Goal: Task Accomplishment & Management: Manage account settings

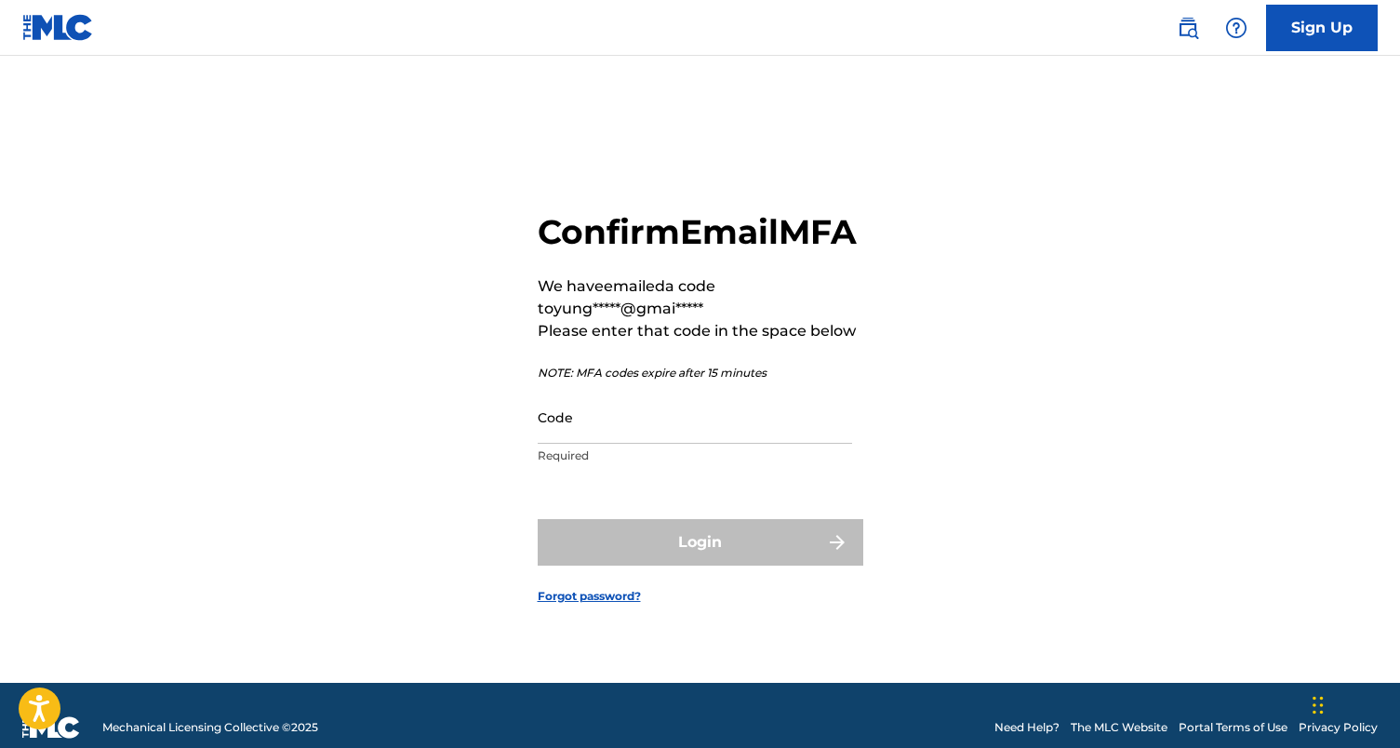
click at [683, 444] on input "Code" at bounding box center [695, 417] width 314 height 53
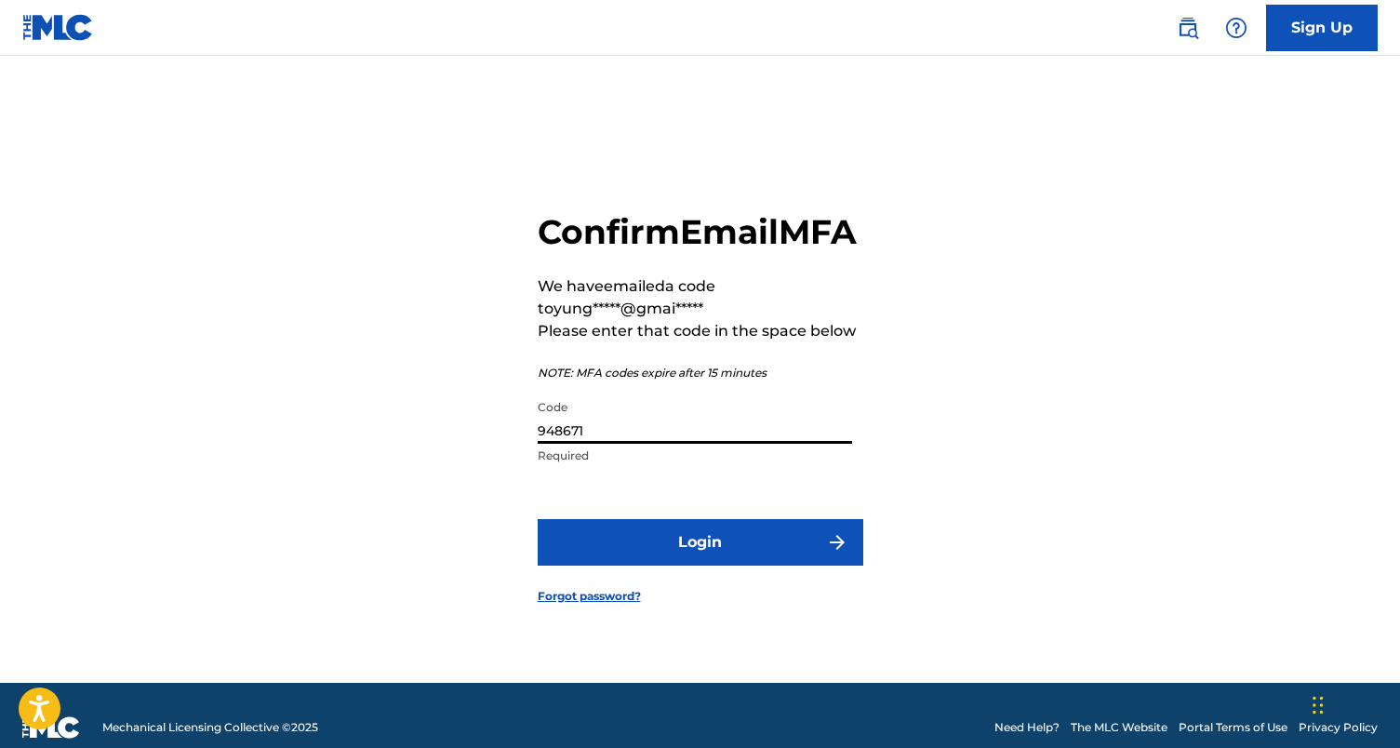
type input "948671"
click at [700, 563] on button "Login" at bounding box center [701, 542] width 326 height 47
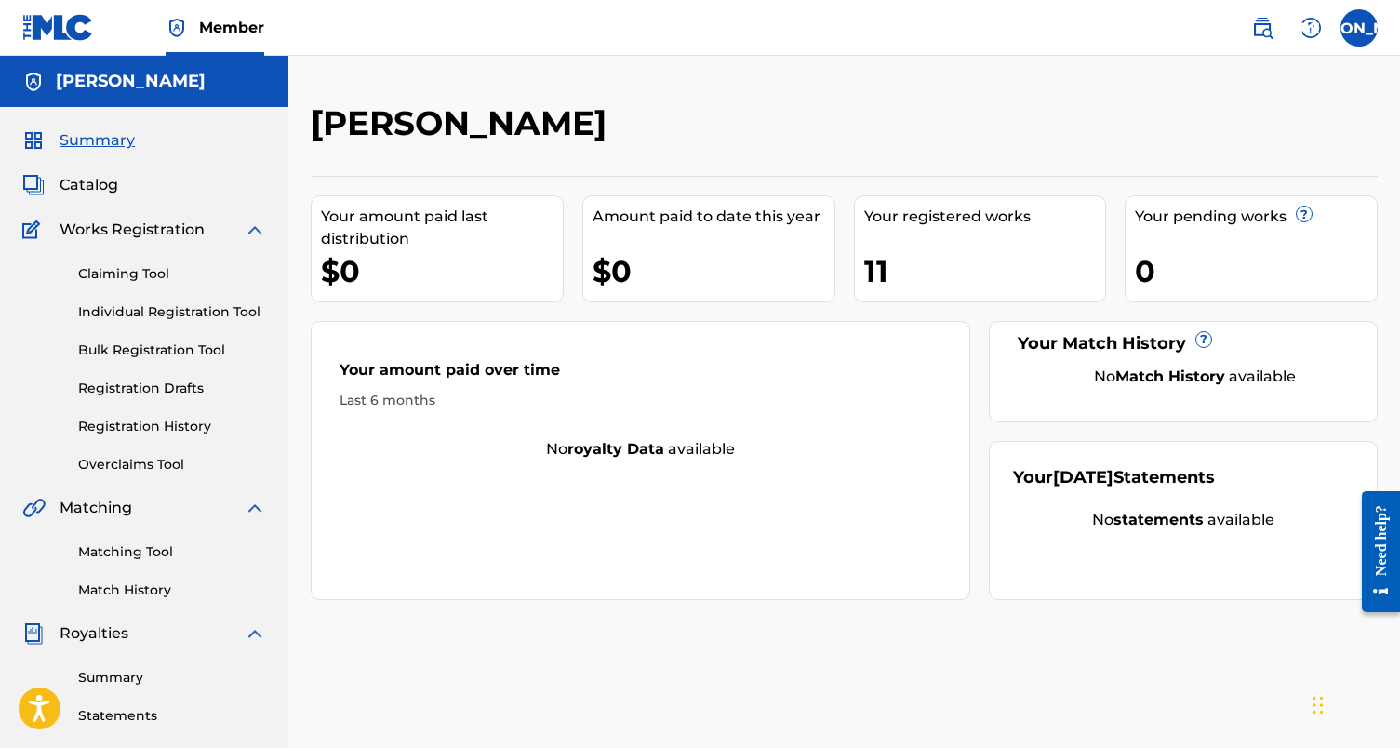
click at [926, 264] on div "11" at bounding box center [985, 271] width 242 height 42
click at [914, 217] on div "Your registered works" at bounding box center [985, 217] width 242 height 22
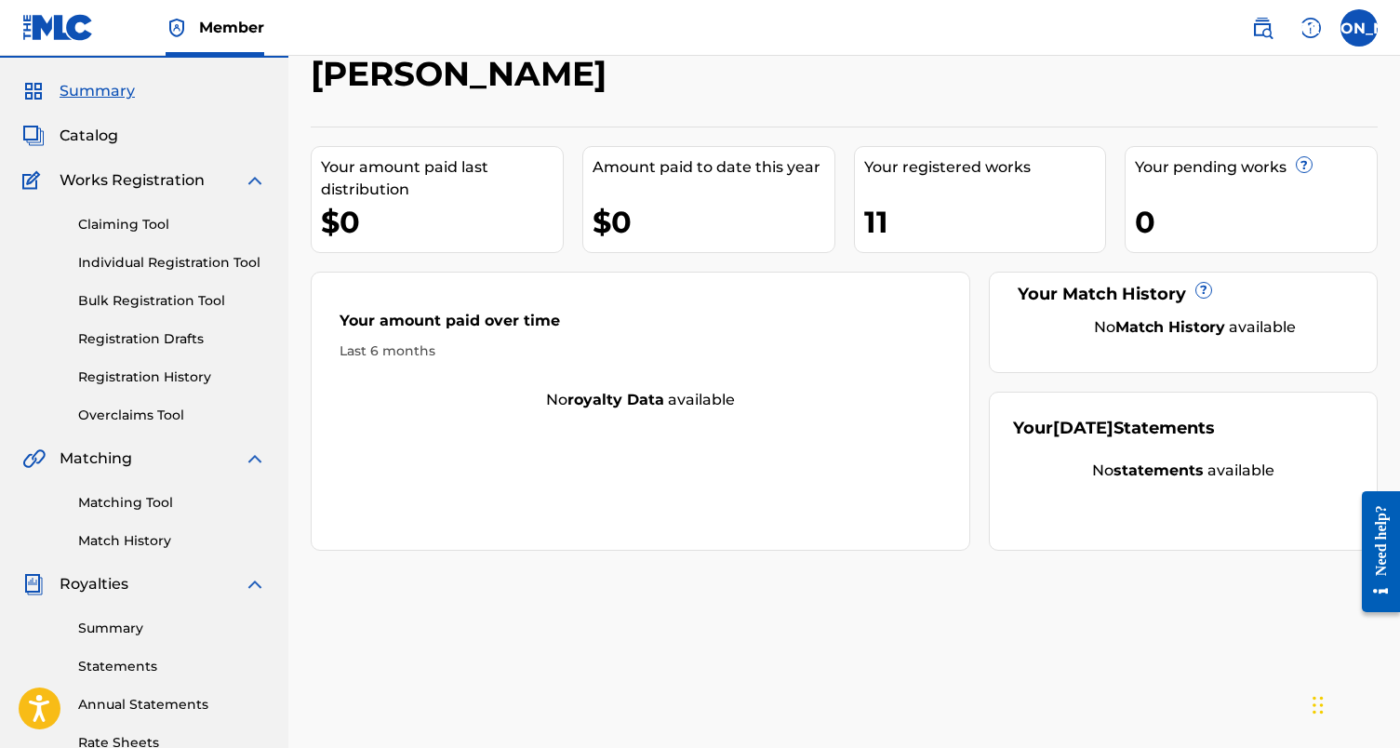
scroll to position [19, 0]
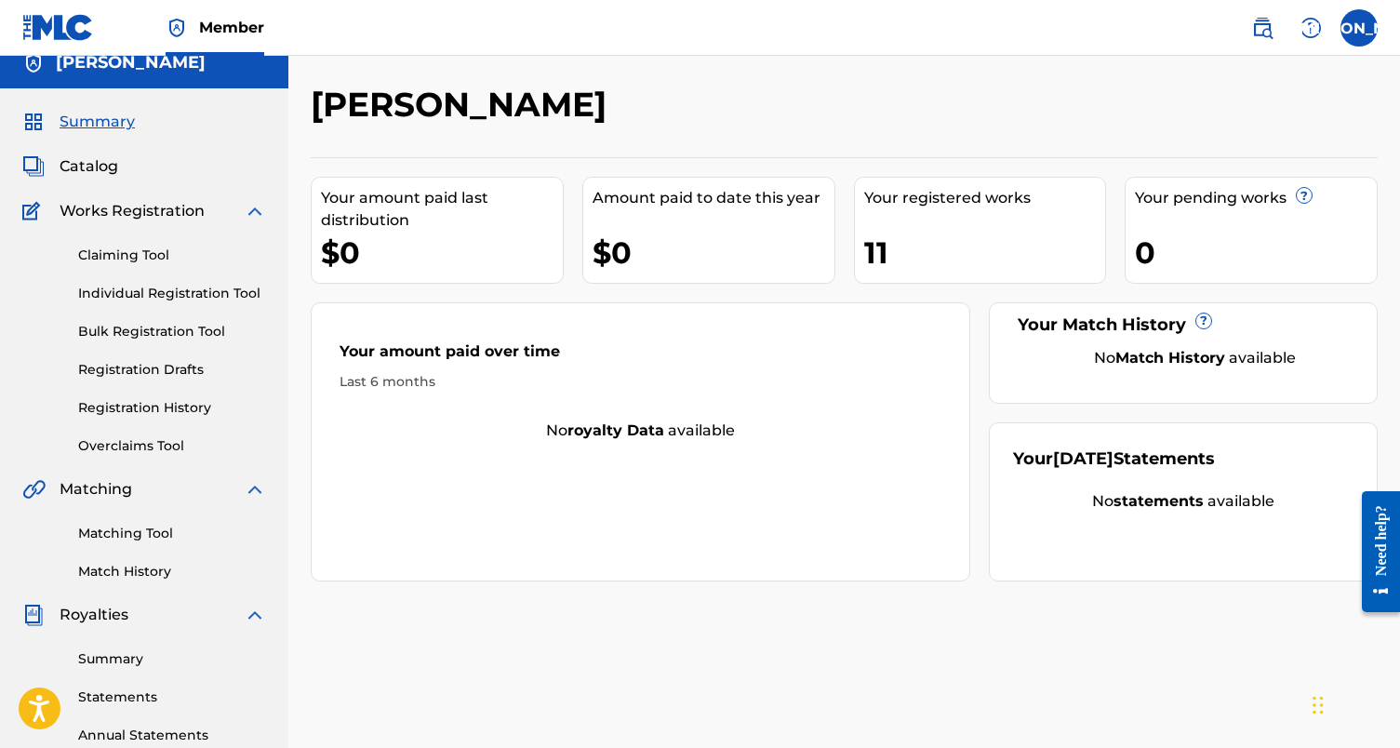
click at [88, 157] on span "Catalog" at bounding box center [89, 166] width 59 height 22
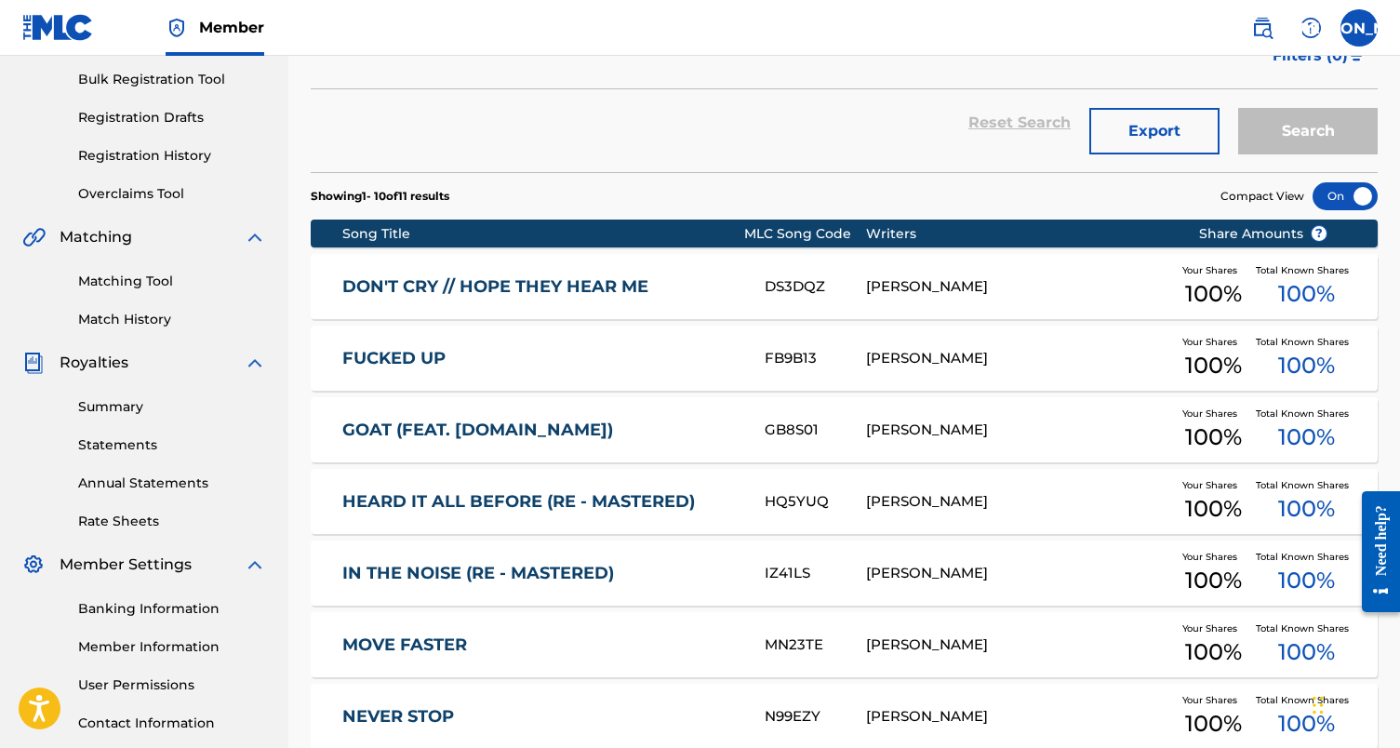
scroll to position [267, 0]
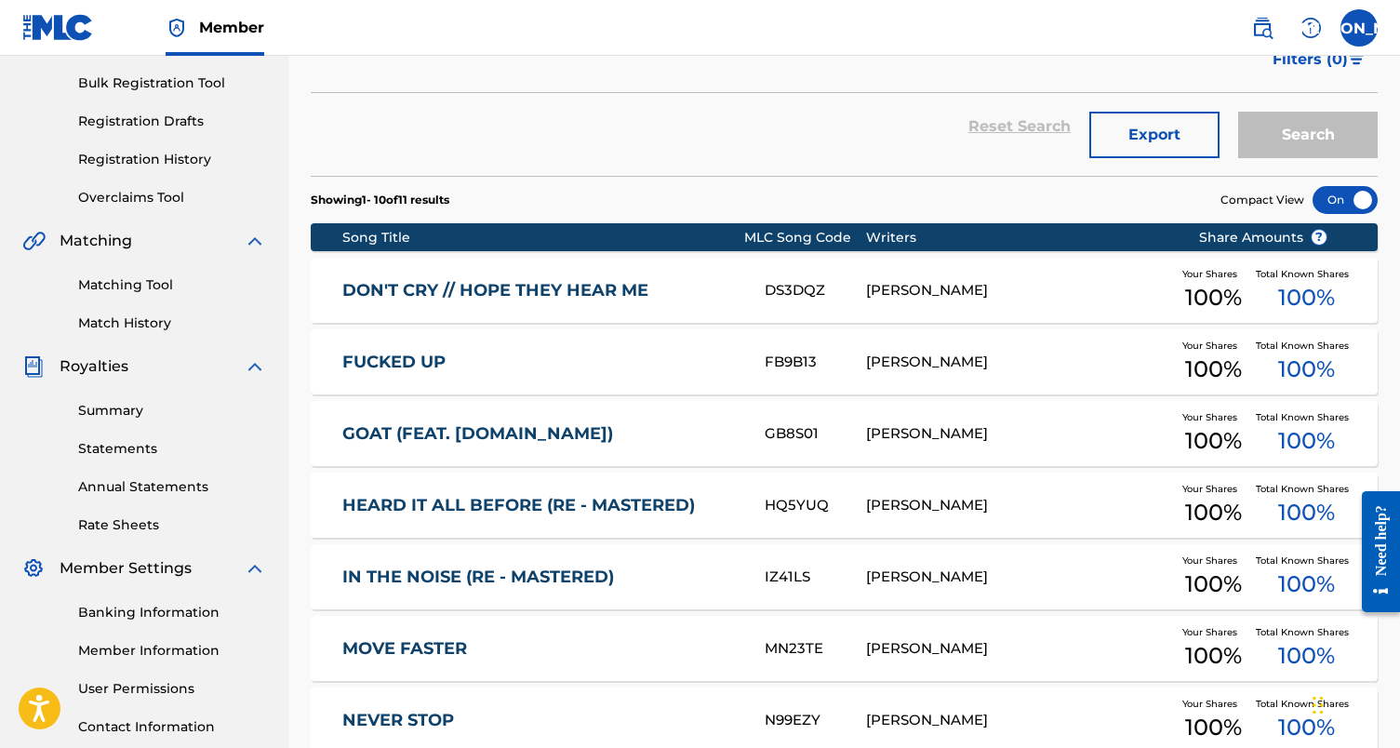
click at [441, 298] on link "DON'T CRY // HOPE THEY HEAR ME" at bounding box center [540, 290] width 397 height 21
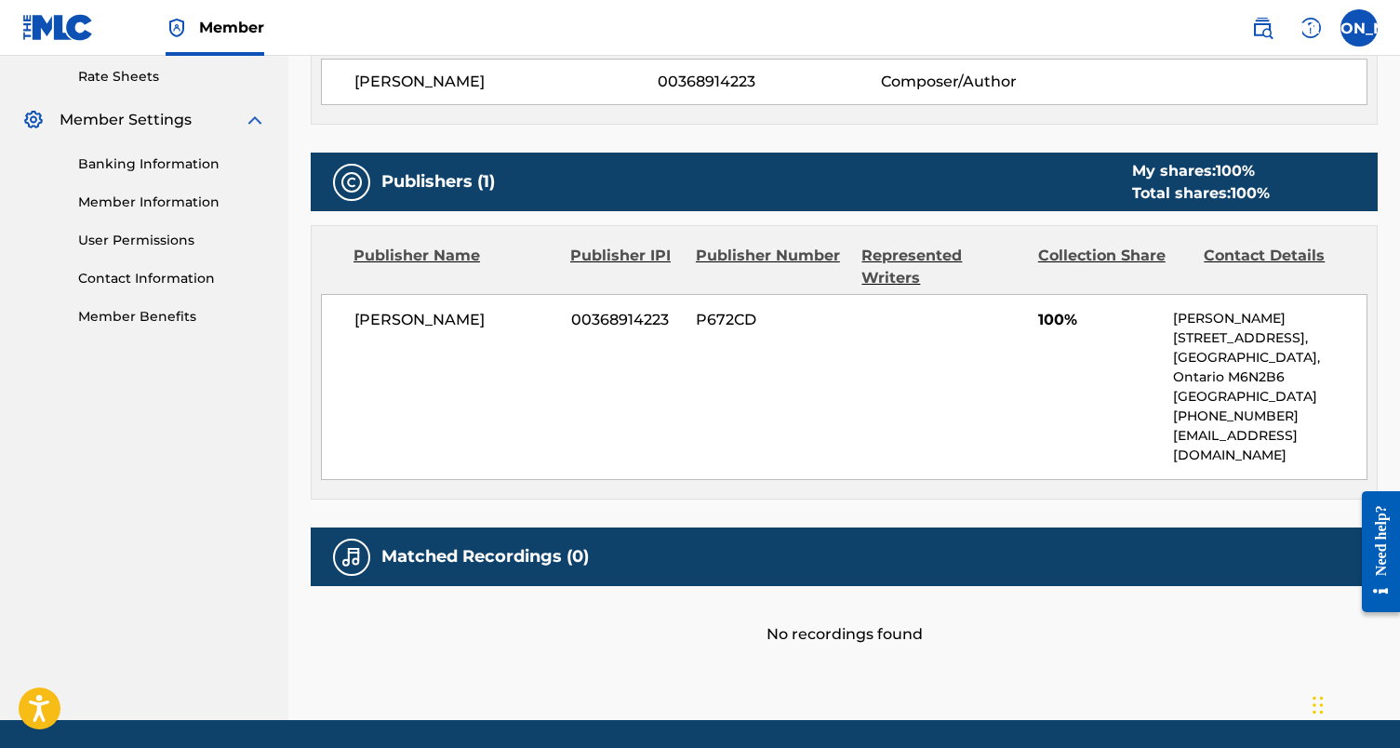
scroll to position [714, 0]
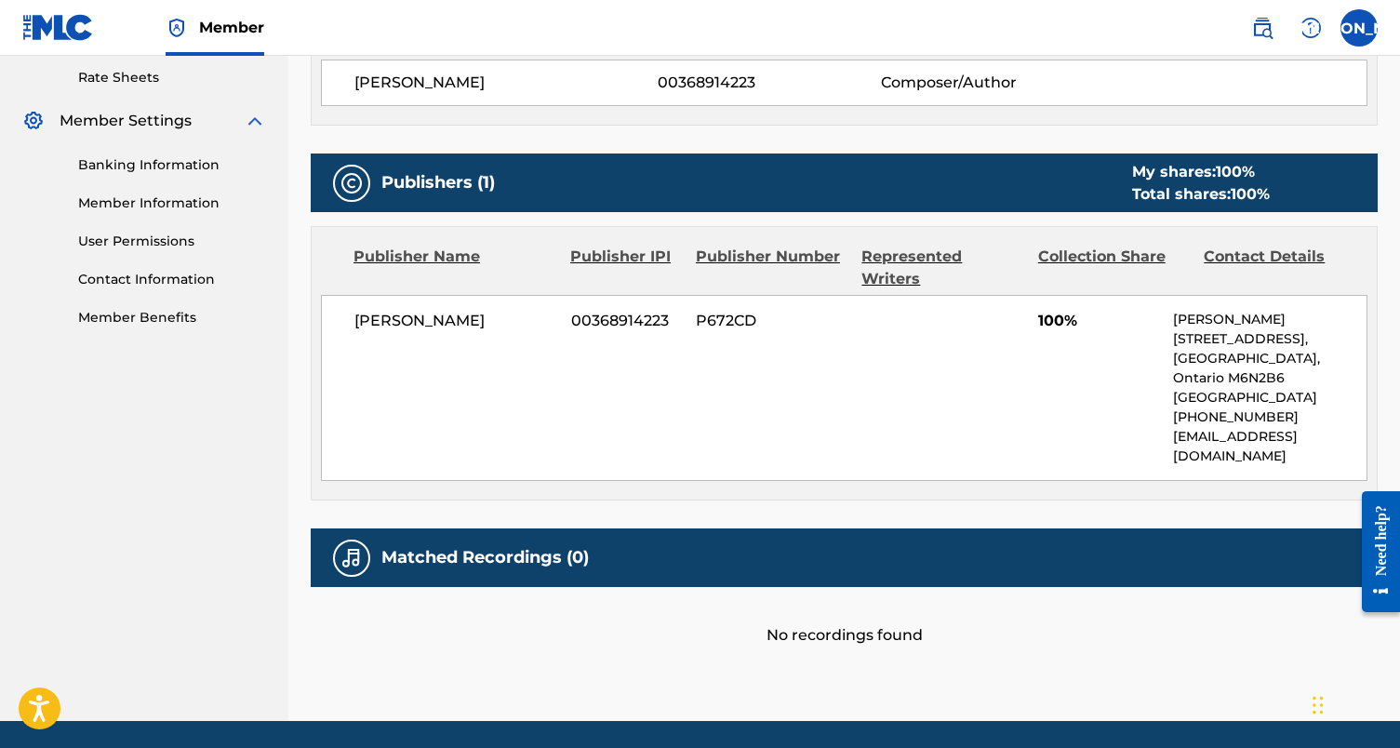
click at [490, 547] on h5 "Matched Recordings (0)" at bounding box center [484, 557] width 207 height 21
click at [606, 528] on div "Matched Recordings (0)" at bounding box center [844, 557] width 1067 height 59
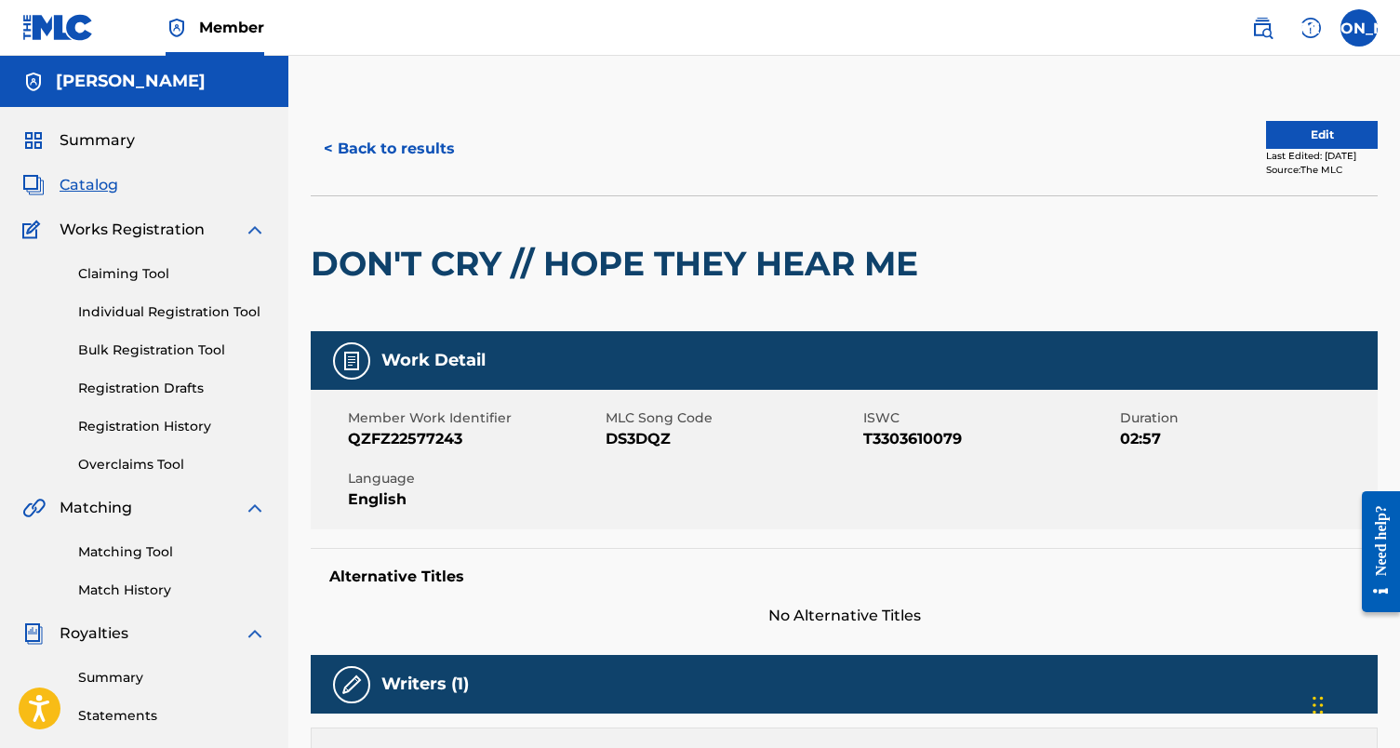
scroll to position [0, 0]
click at [1269, 125] on button "Edit" at bounding box center [1322, 135] width 112 height 28
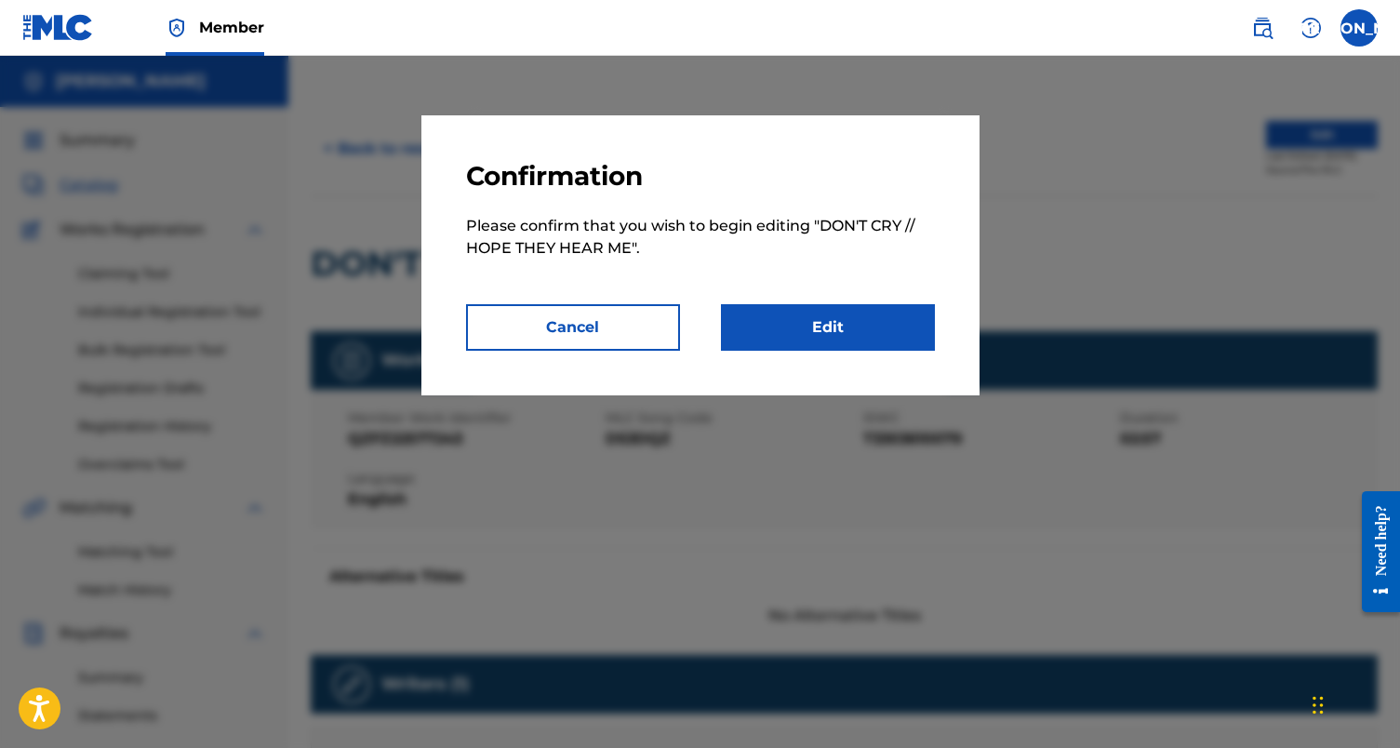
click at [827, 319] on link "Edit" at bounding box center [828, 327] width 214 height 47
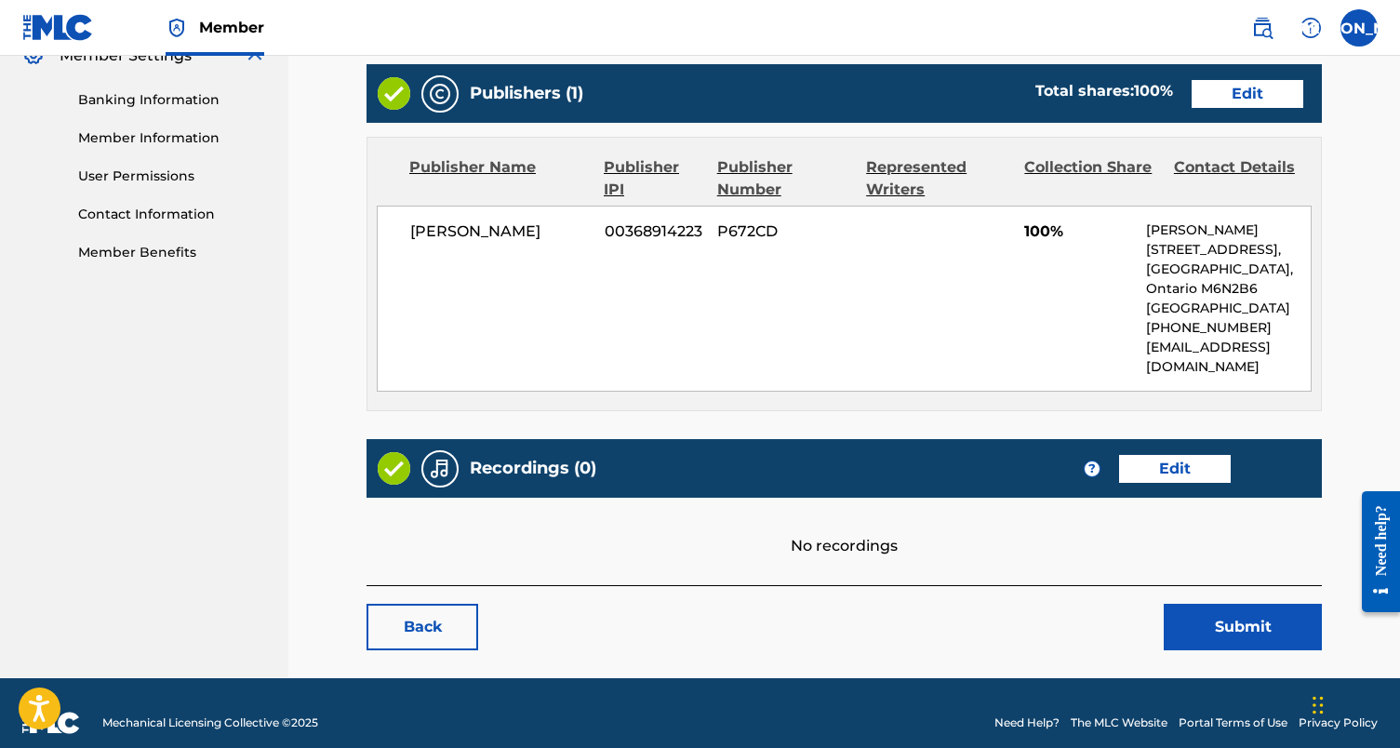
scroll to position [779, 0]
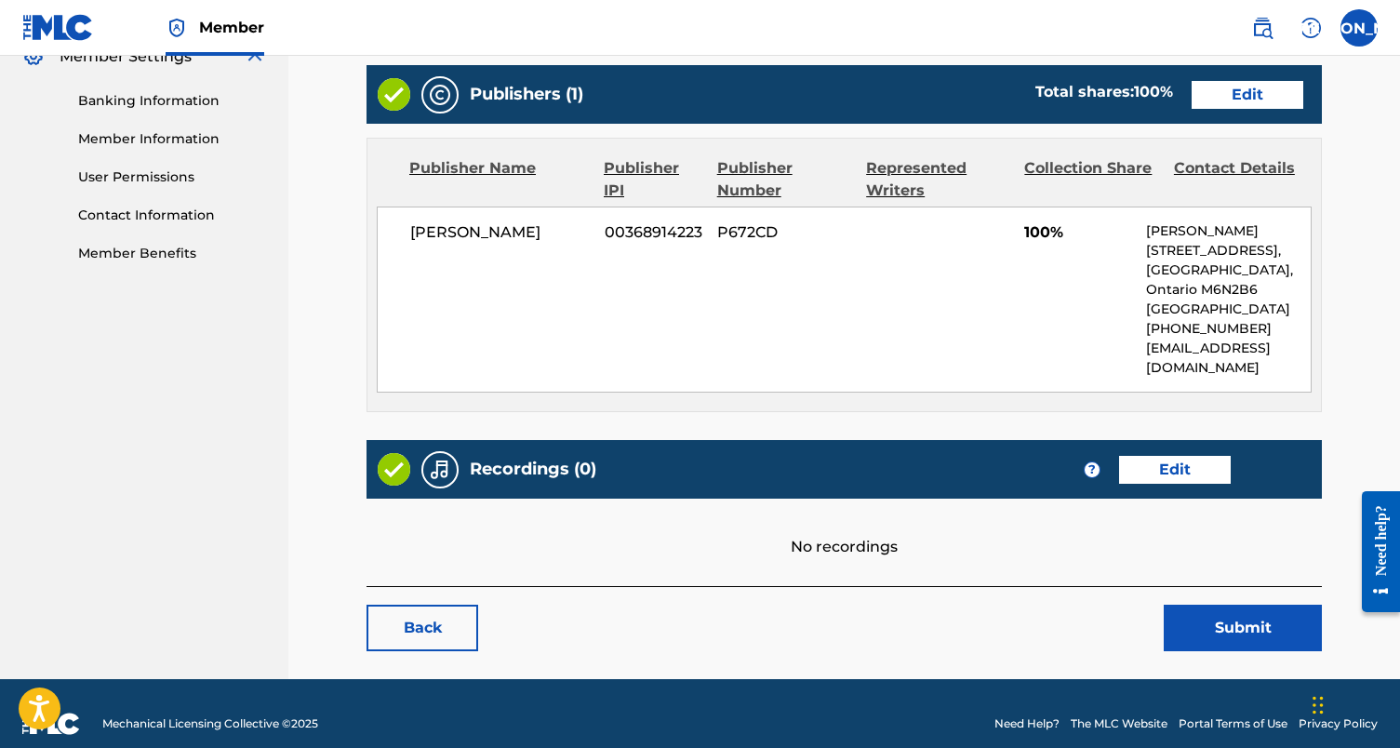
click at [1187, 456] on link "Edit" at bounding box center [1175, 470] width 112 height 28
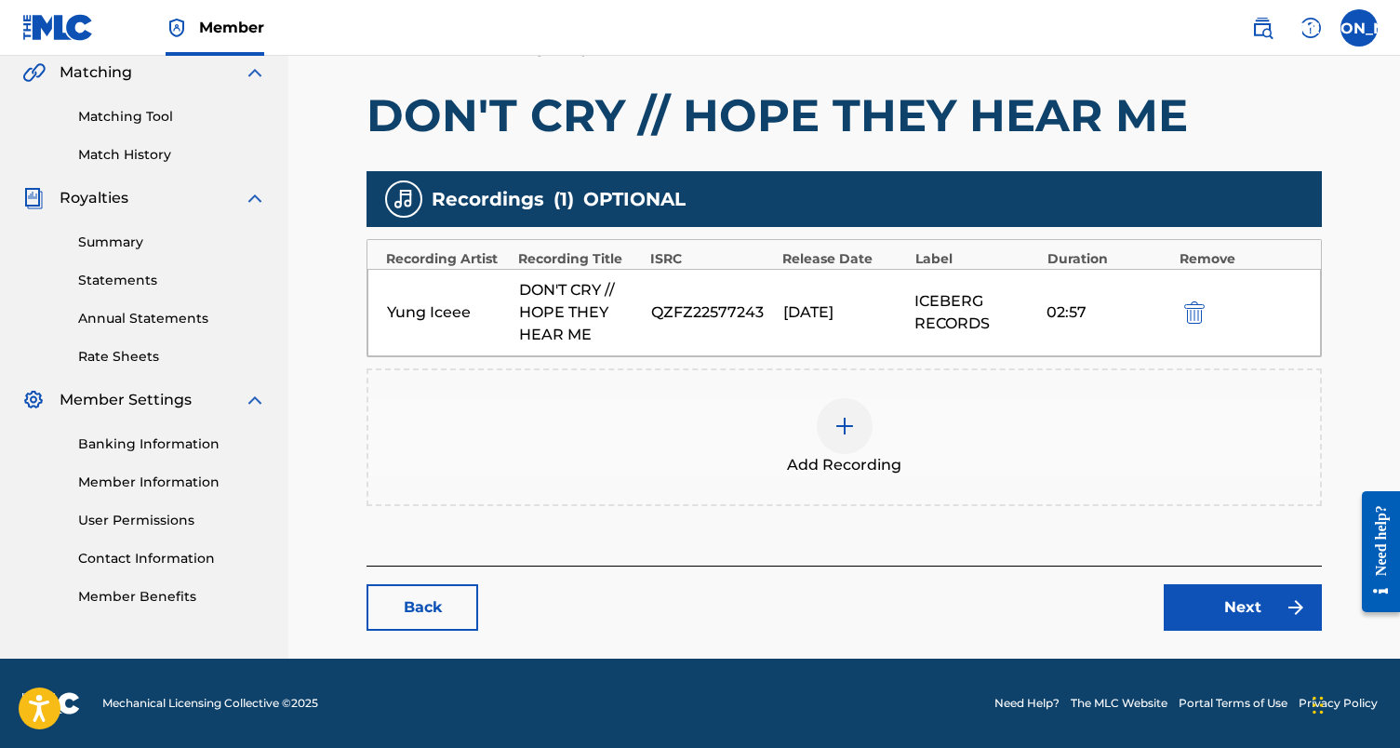
scroll to position [435, 0]
click at [843, 429] on img at bounding box center [844, 426] width 22 height 22
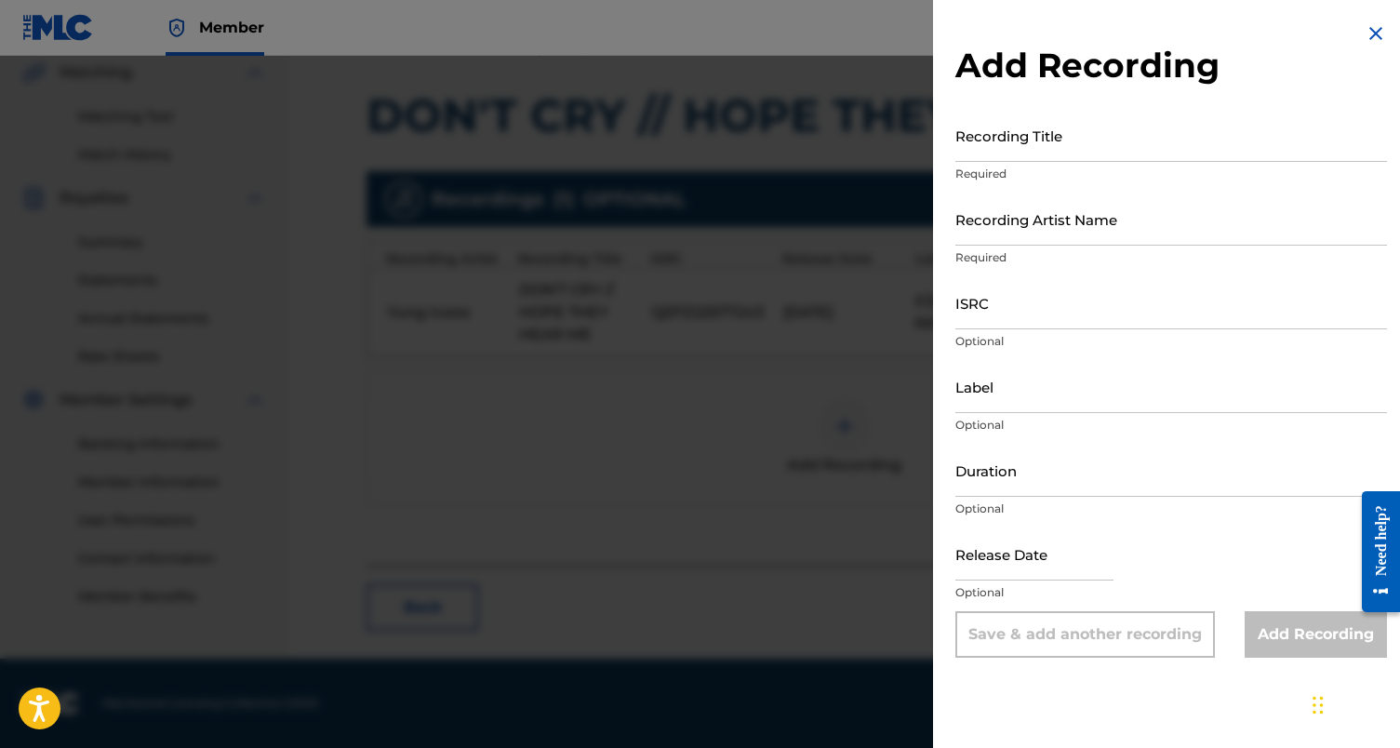
click at [998, 154] on input "Recording Title" at bounding box center [1171, 135] width 432 height 53
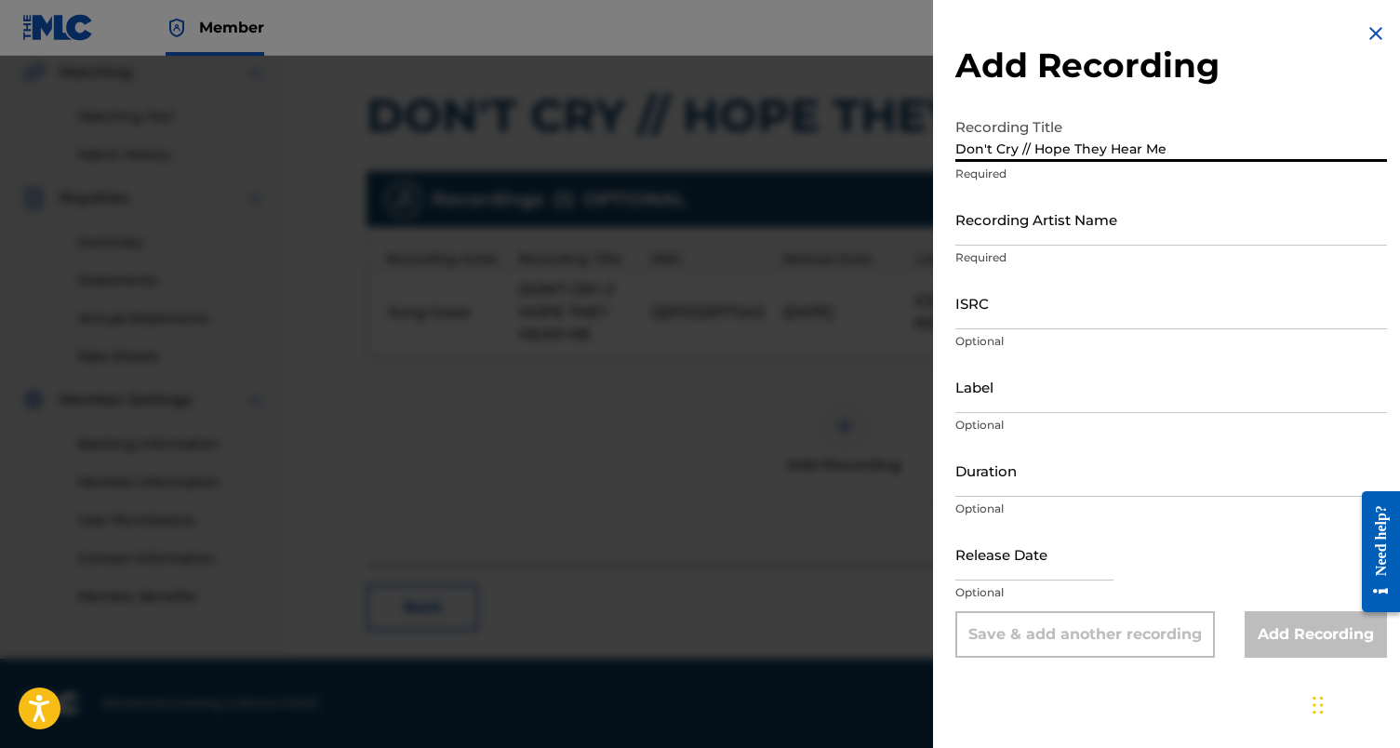
type input "Don't Cry // Hope They Hear Me"
click at [1001, 236] on input "Recording Artist Name" at bounding box center [1171, 219] width 432 height 53
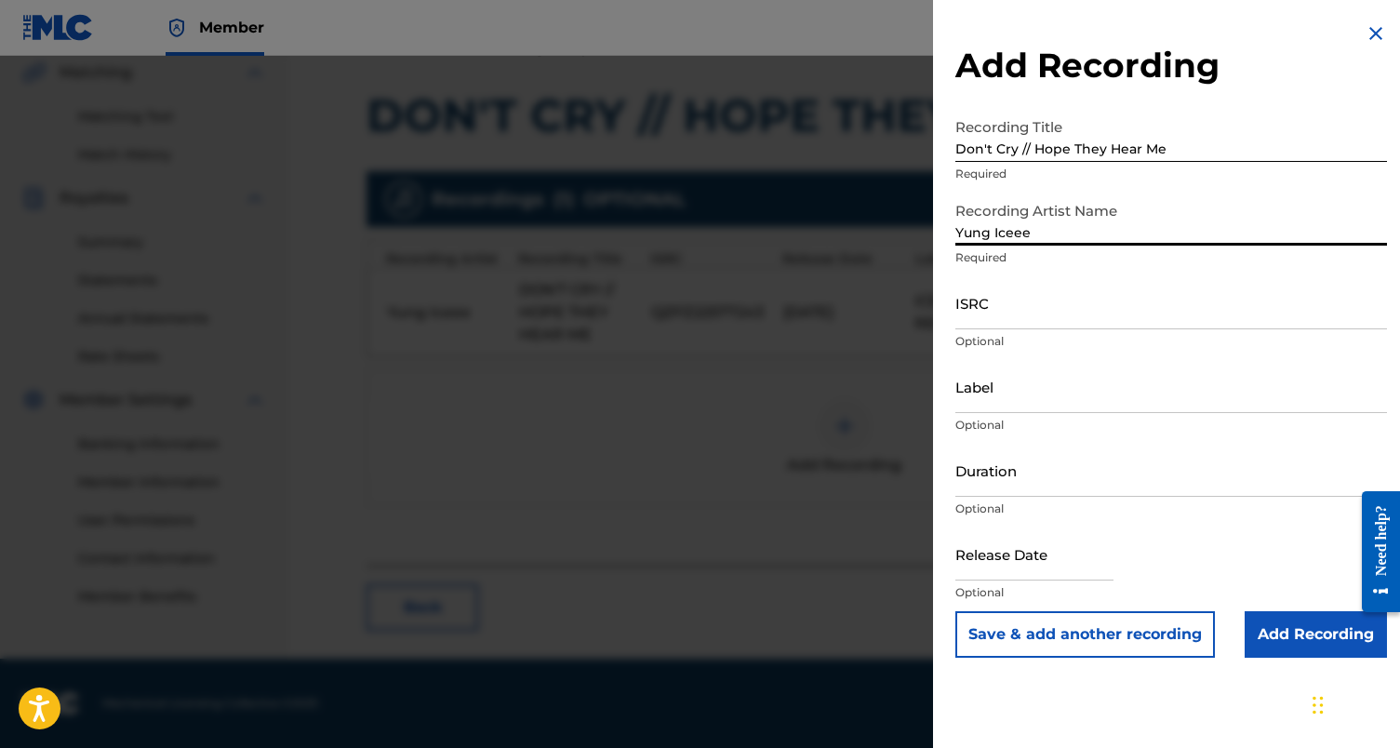
type input "Yung Iceee"
click at [1063, 293] on input "ISRC" at bounding box center [1171, 302] width 432 height 53
paste input "QZFZ22577243"
type input "QZFZ22577243"
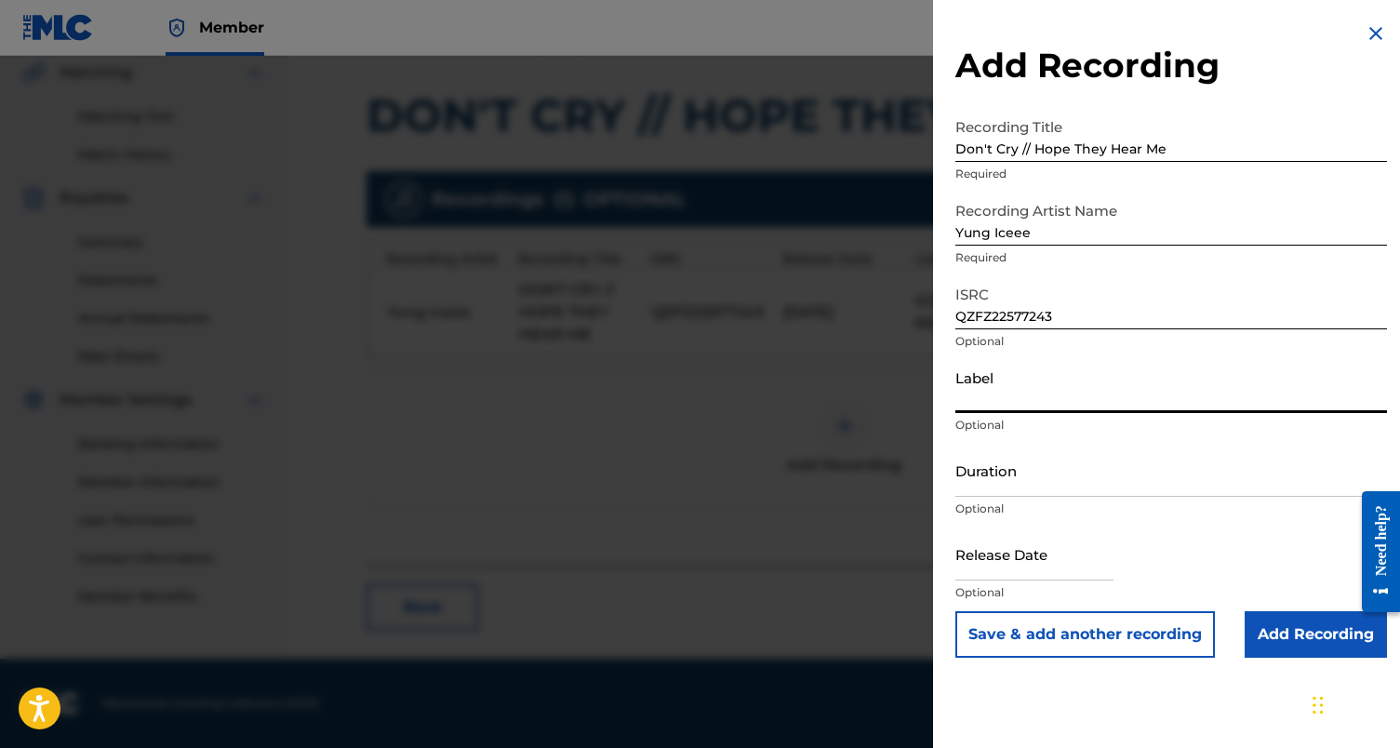
click at [1015, 395] on input "Label" at bounding box center [1171, 386] width 432 height 53
type input "IceBerg Records"
click at [1022, 468] on input "Duration" at bounding box center [1171, 470] width 432 height 53
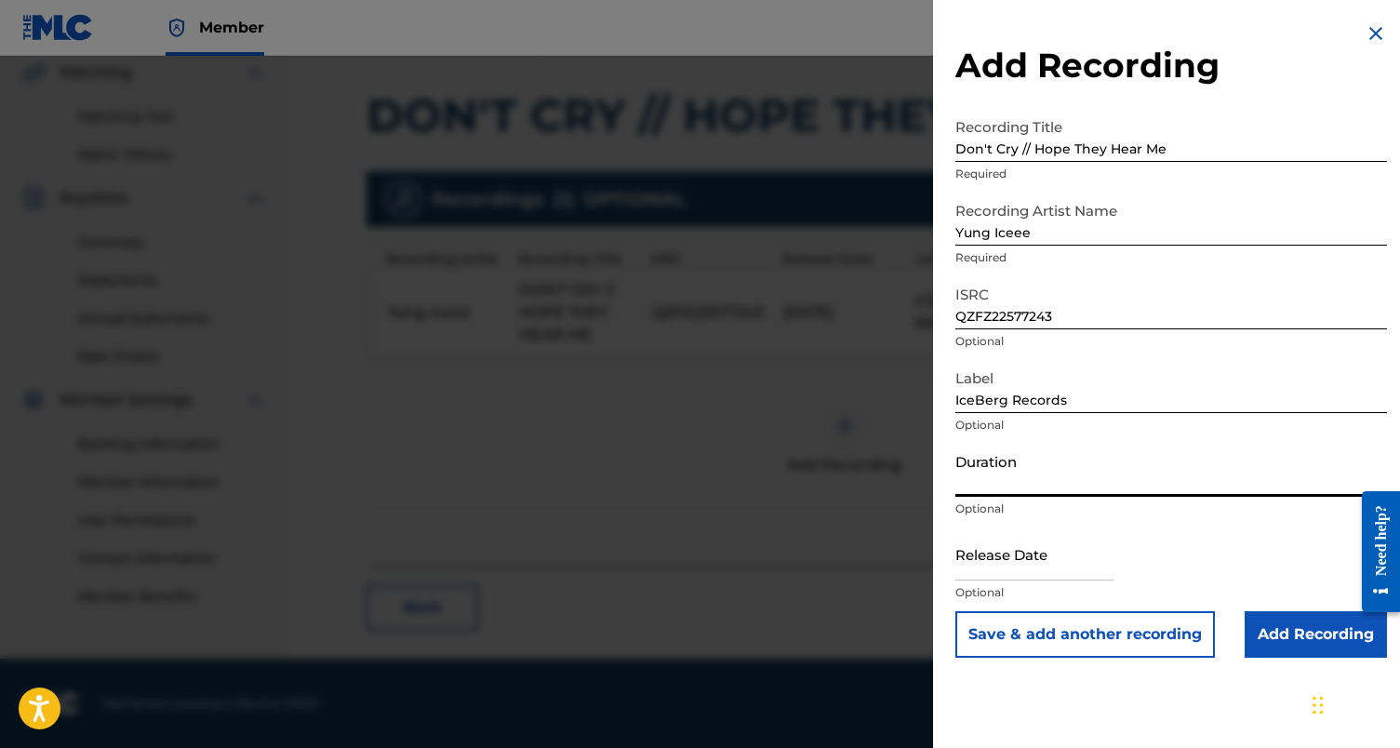
click at [1261, 87] on div "Add Recording Recording Title Don't Cry // Hope They Hear Me Required Recording…" at bounding box center [1171, 340] width 476 height 680
click at [1006, 479] on input "Duration" at bounding box center [1171, 470] width 432 height 53
type input "02:57"
click at [993, 563] on input "text" at bounding box center [1034, 553] width 158 height 53
select select "8"
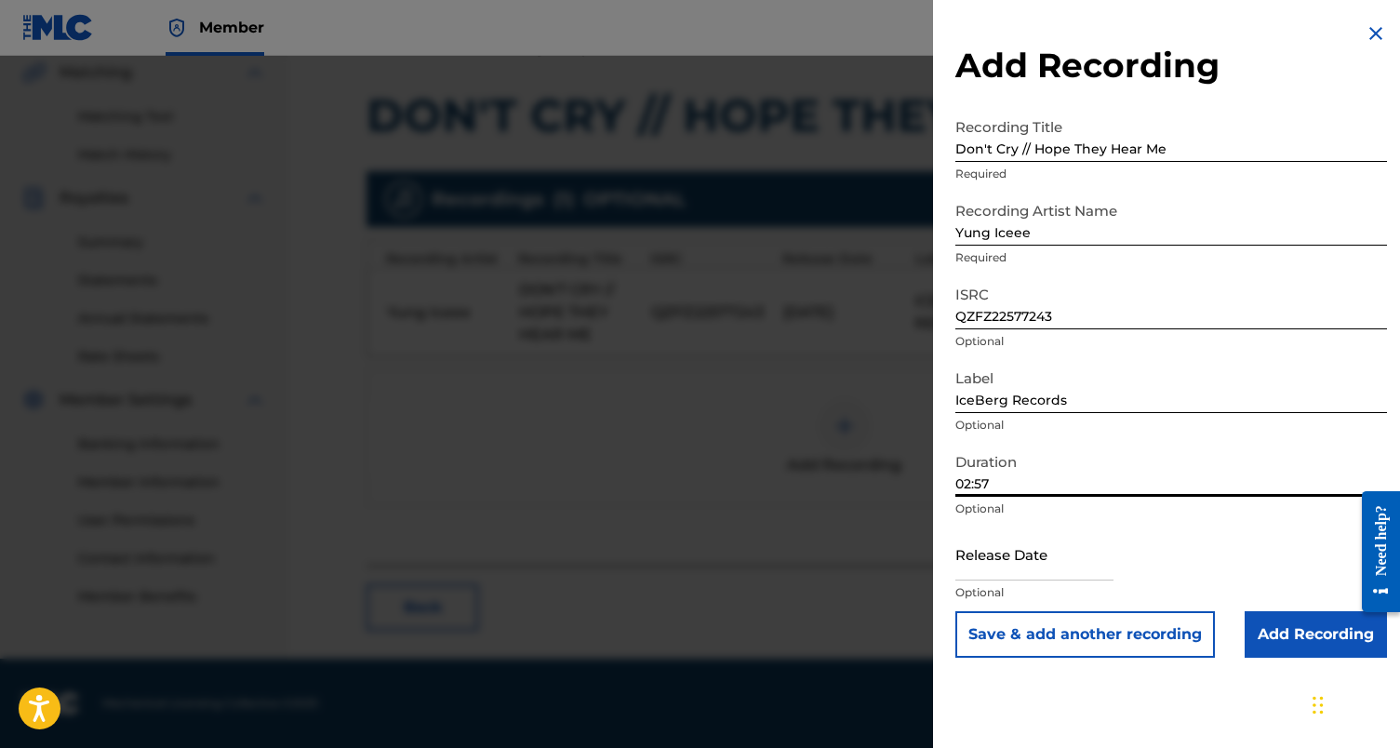
select select "2025"
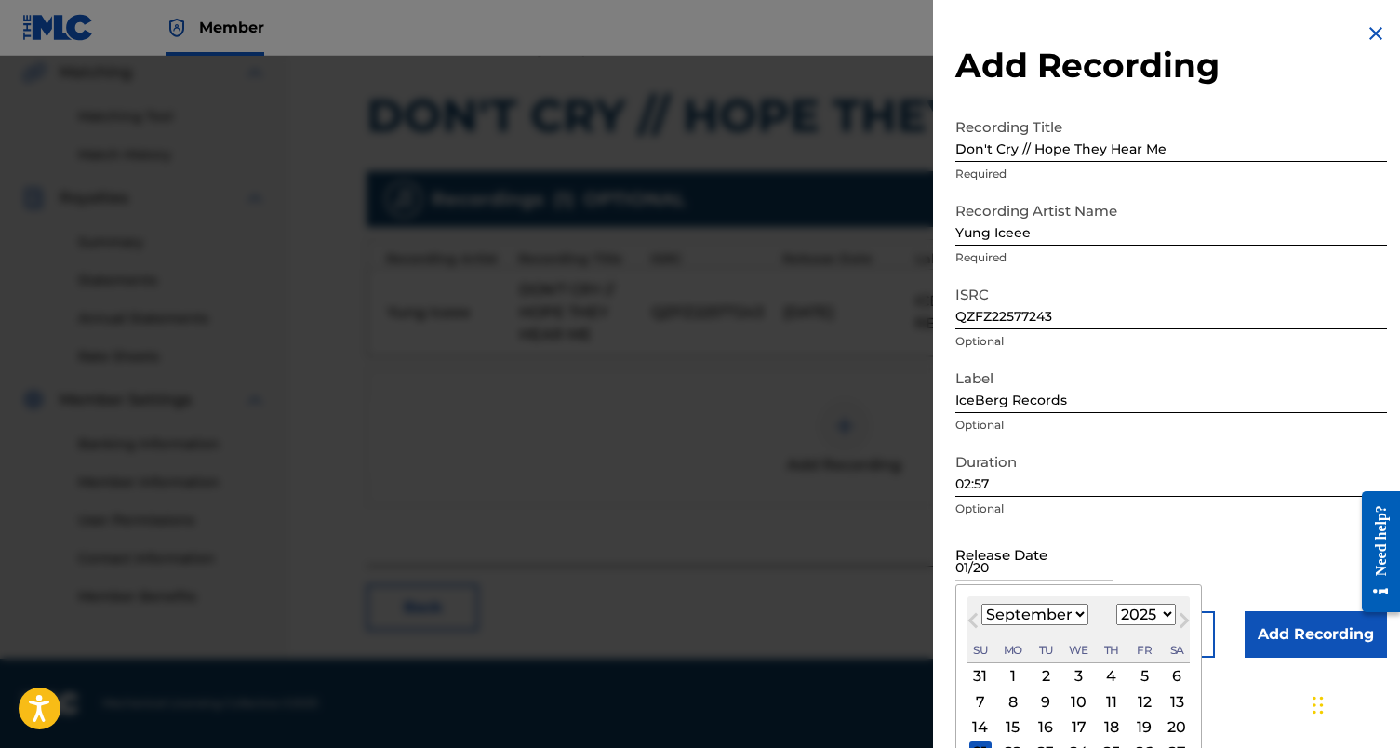
type input "01/20"
select select "0"
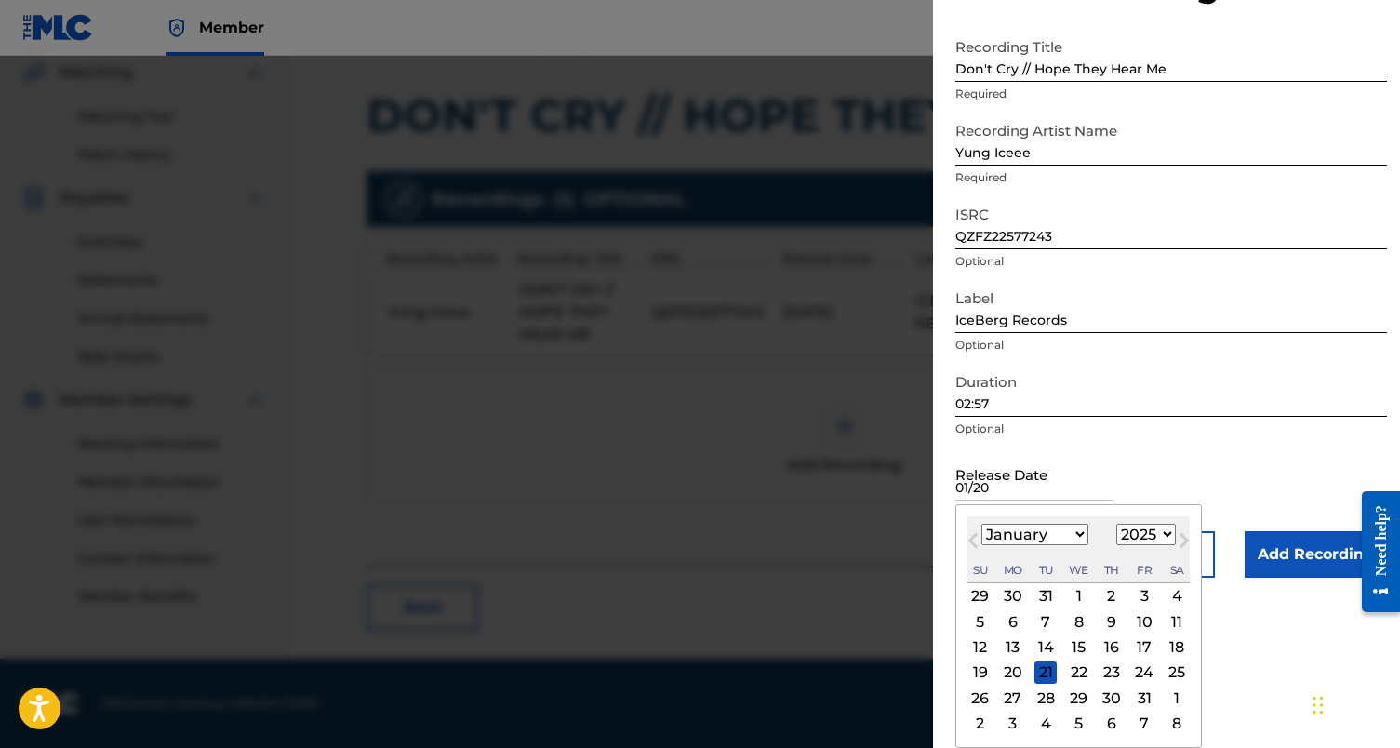
scroll to position [80, 0]
click at [1100, 687] on div "30" at bounding box center [1111, 697] width 22 height 22
type input "[DATE]"
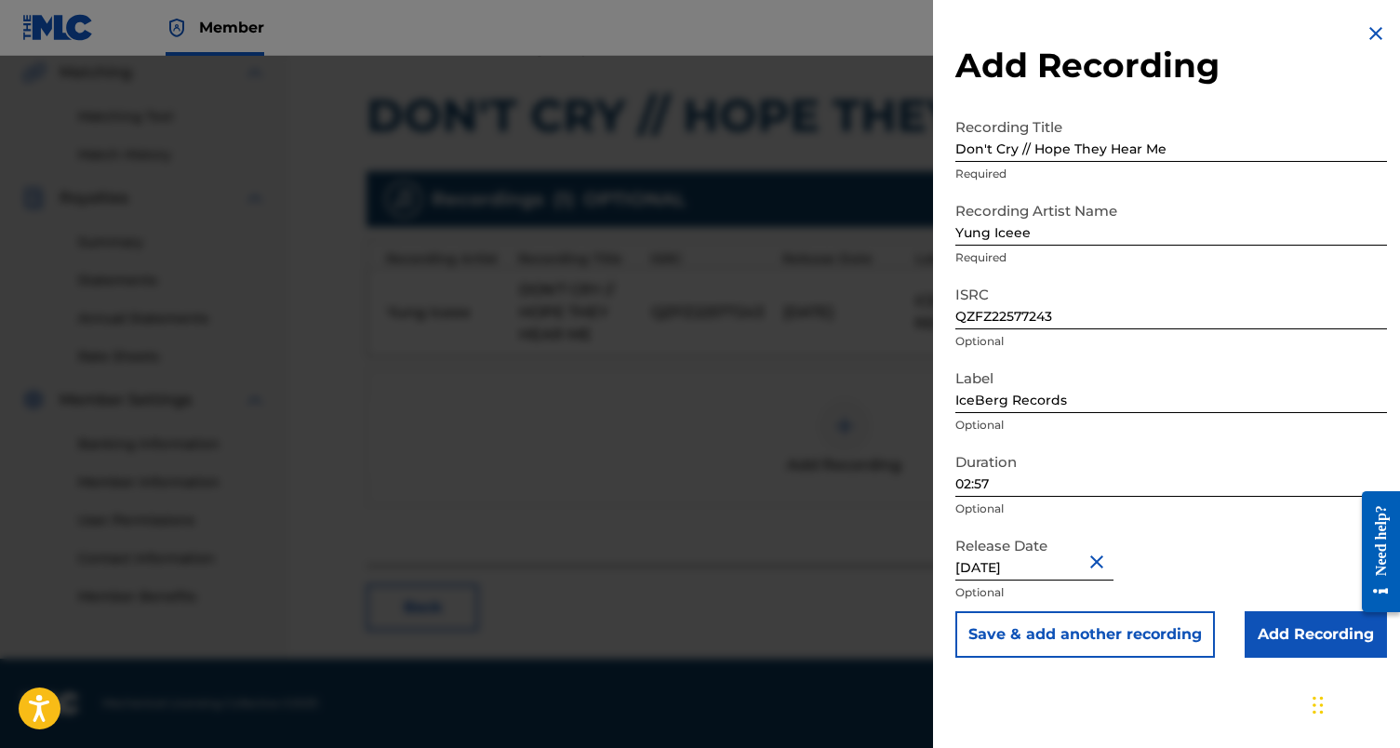
scroll to position [0, 0]
click at [1268, 634] on input "Add Recording" at bounding box center [1316, 634] width 142 height 47
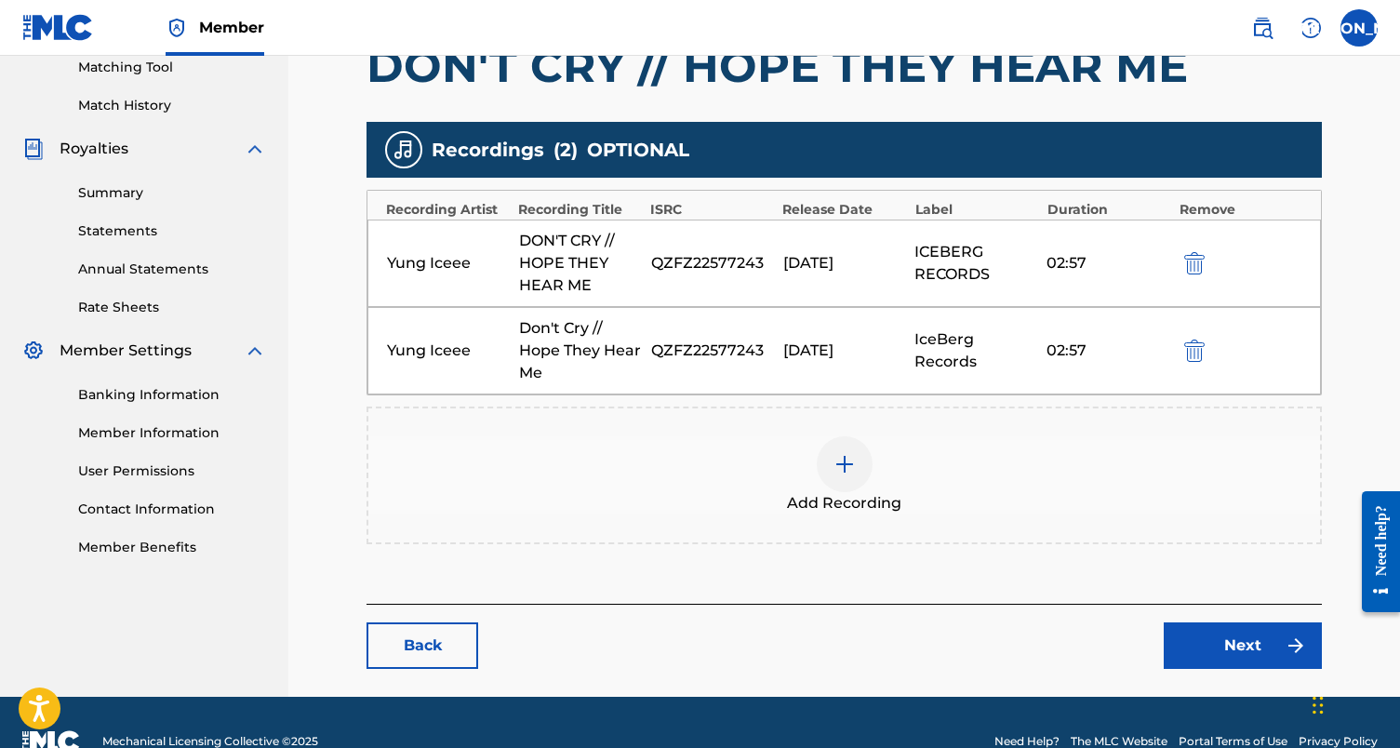
scroll to position [489, 3]
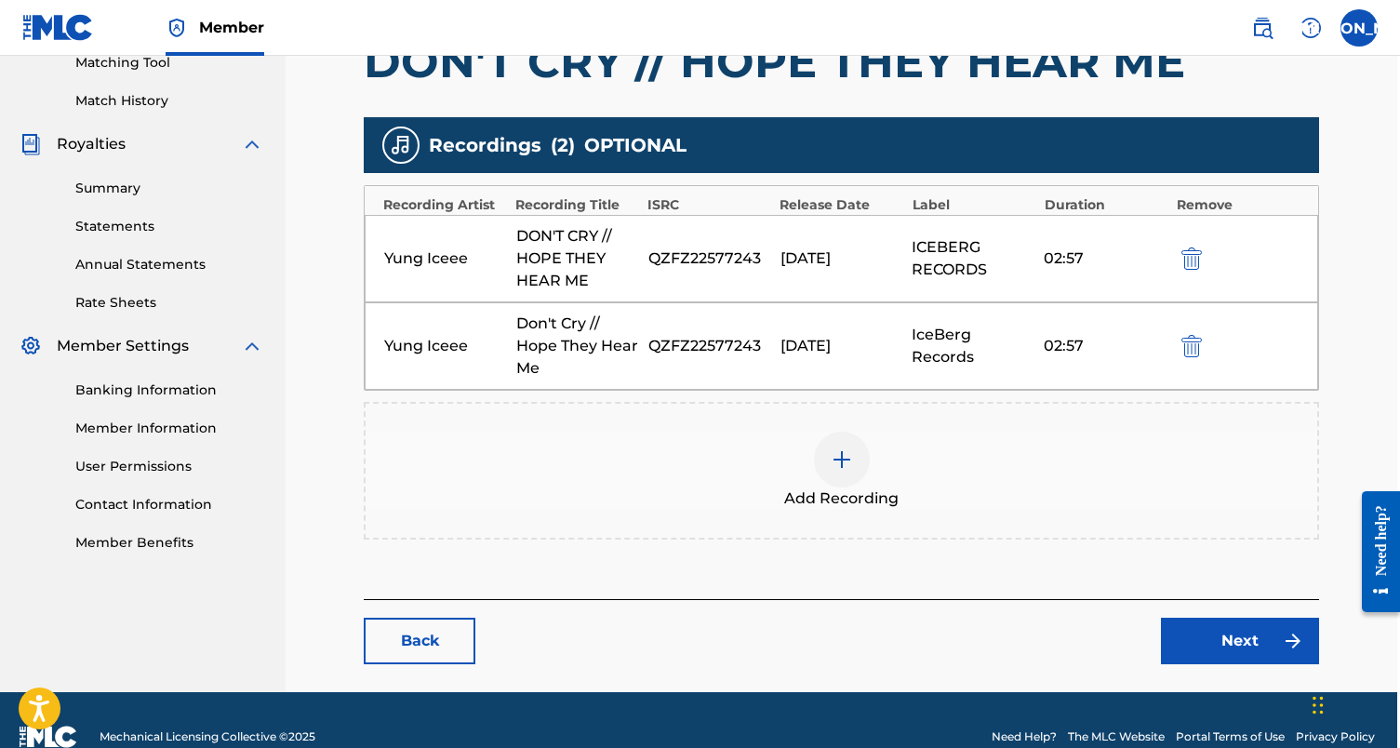
click at [1230, 628] on link "Next" at bounding box center [1240, 641] width 158 height 47
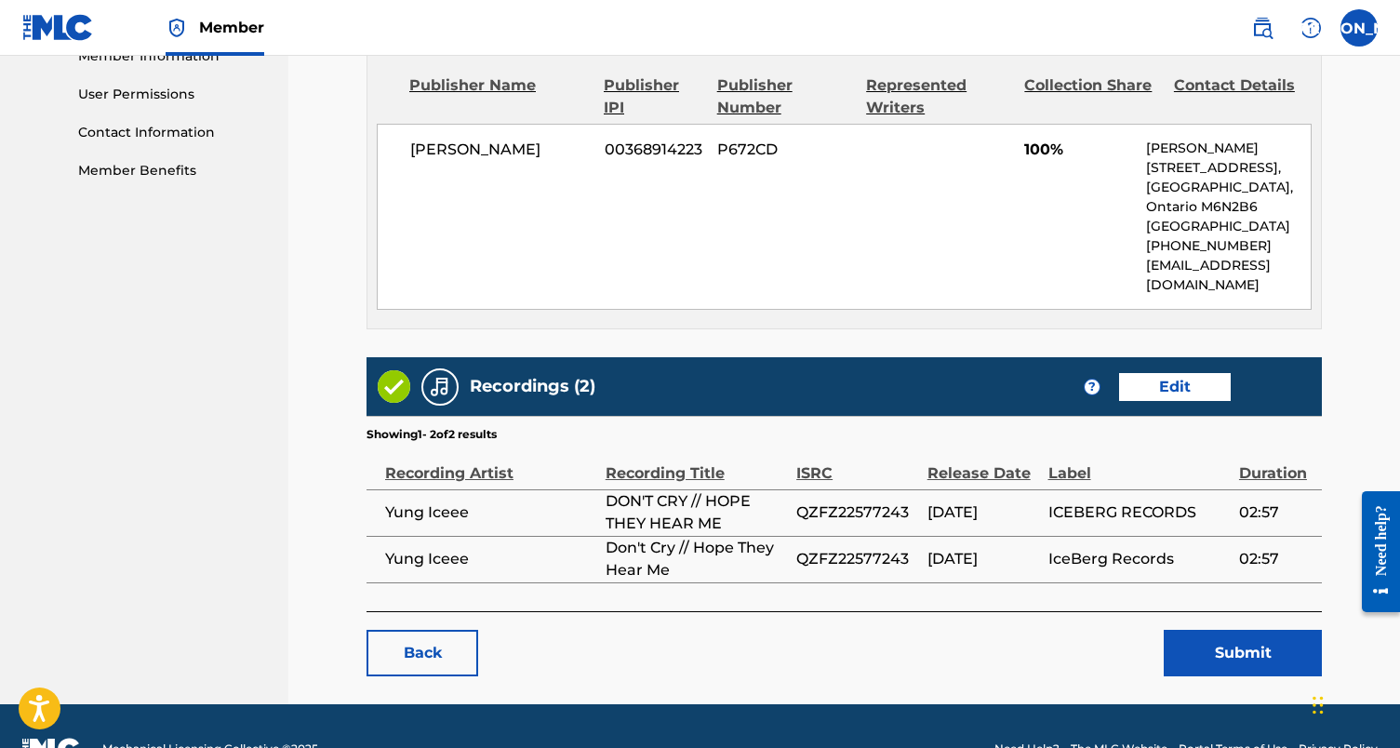
scroll to position [868, 0]
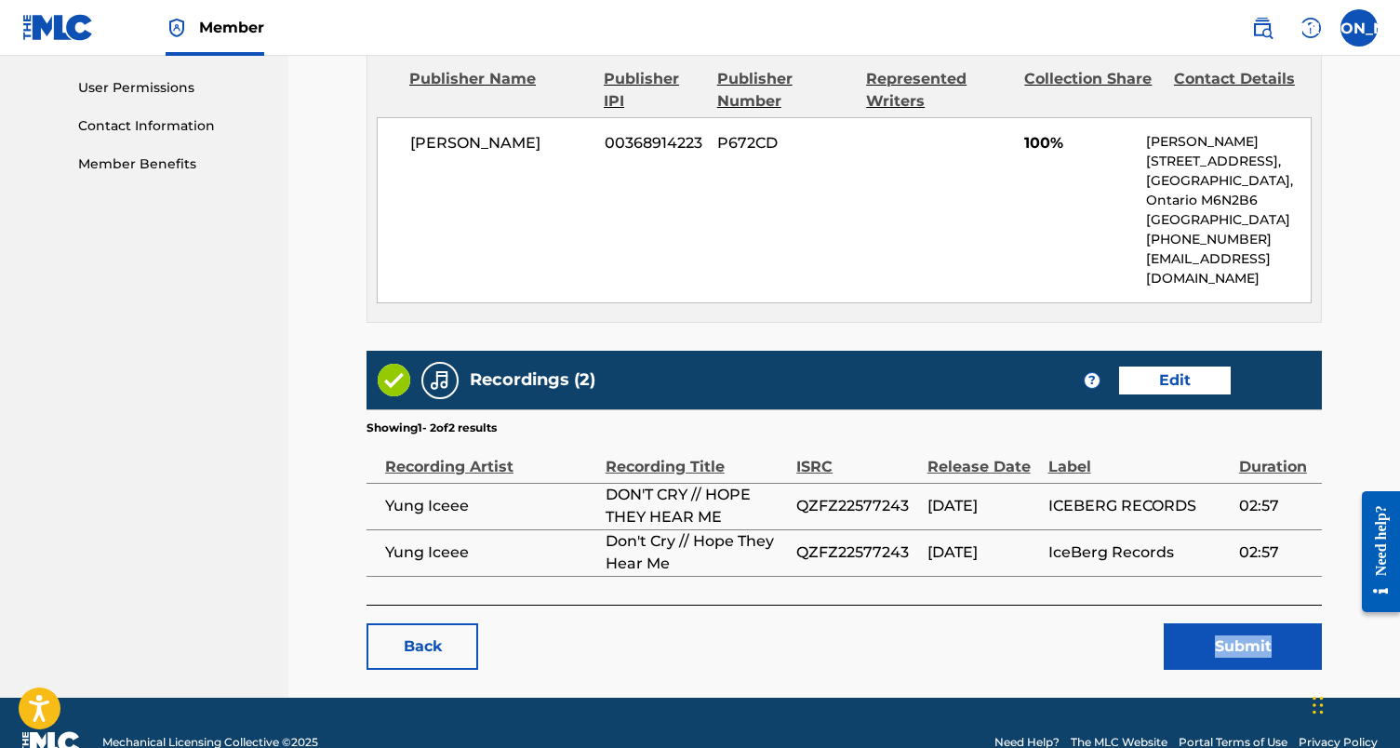
click at [1292, 625] on button "Submit" at bounding box center [1243, 646] width 158 height 47
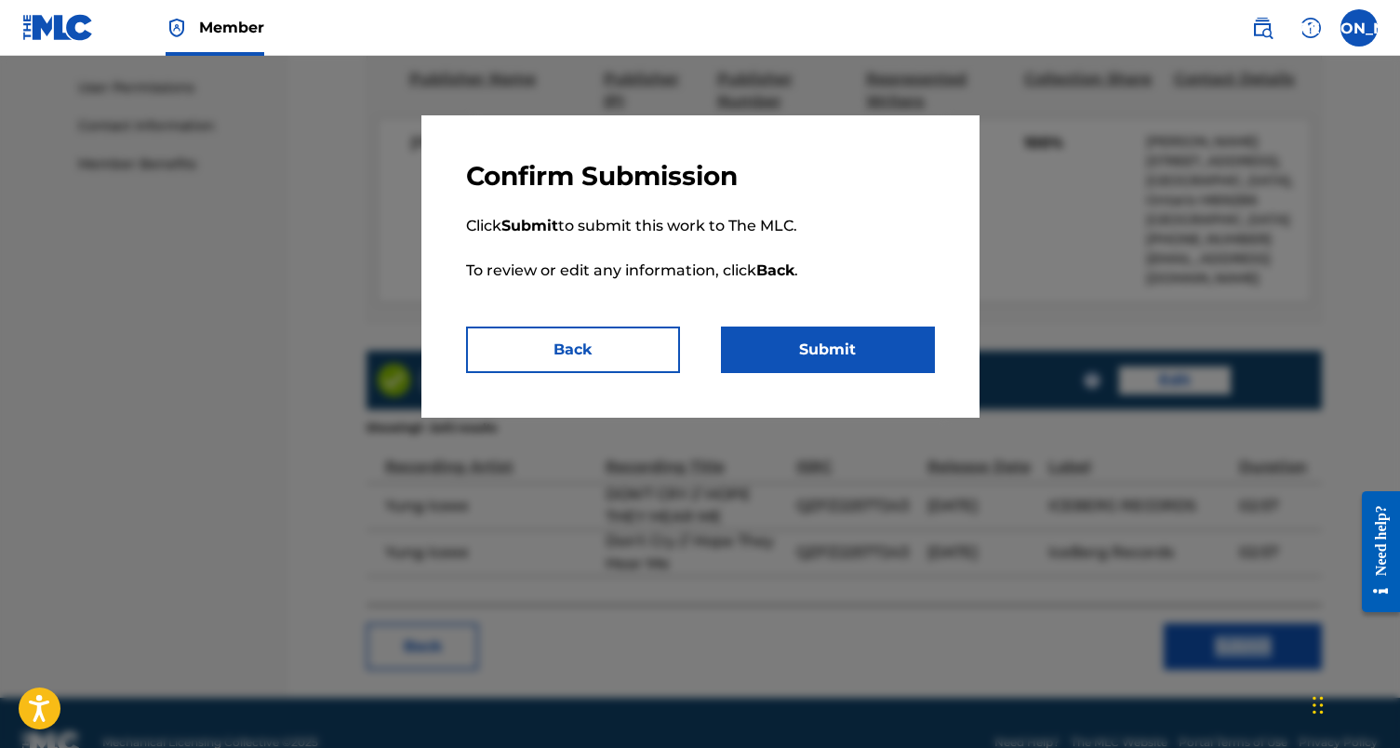
click at [861, 358] on button "Submit" at bounding box center [828, 349] width 214 height 47
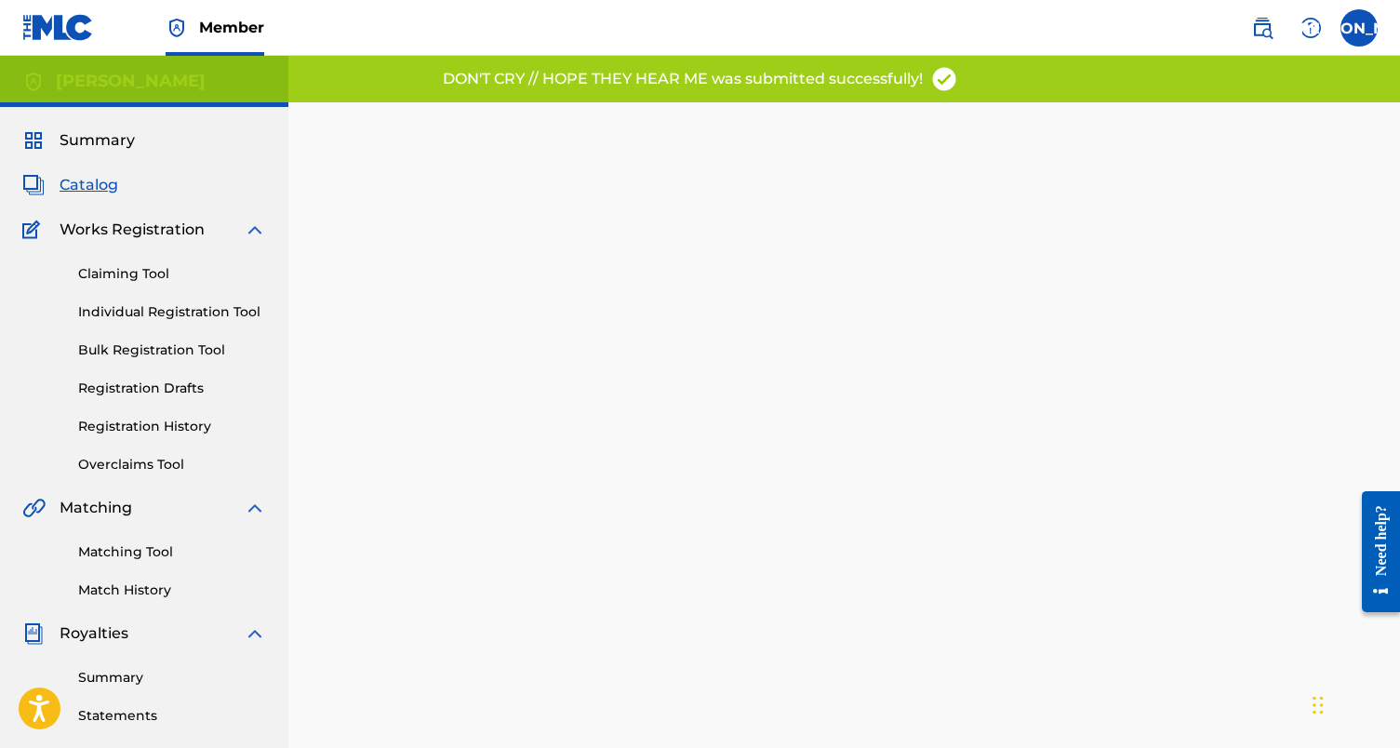
click at [86, 176] on span "Catalog" at bounding box center [89, 185] width 59 height 22
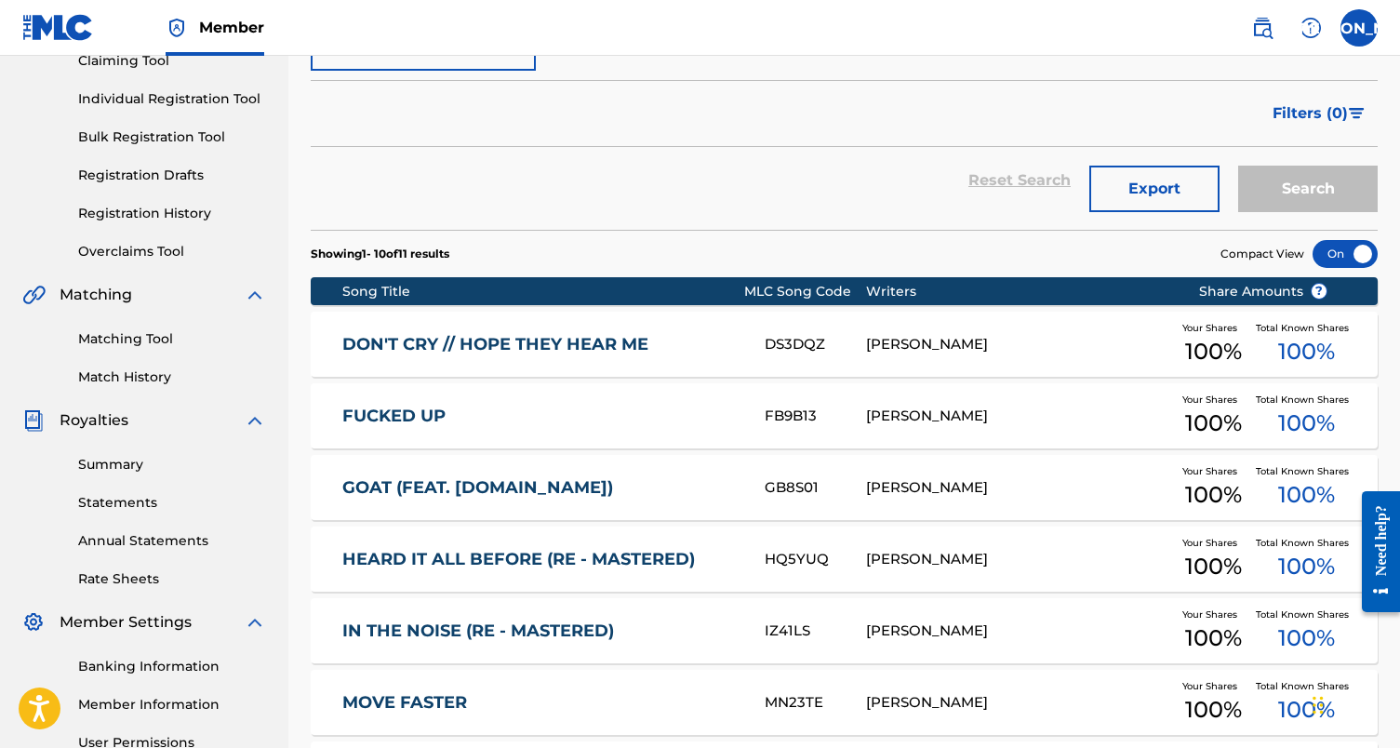
scroll to position [243, 0]
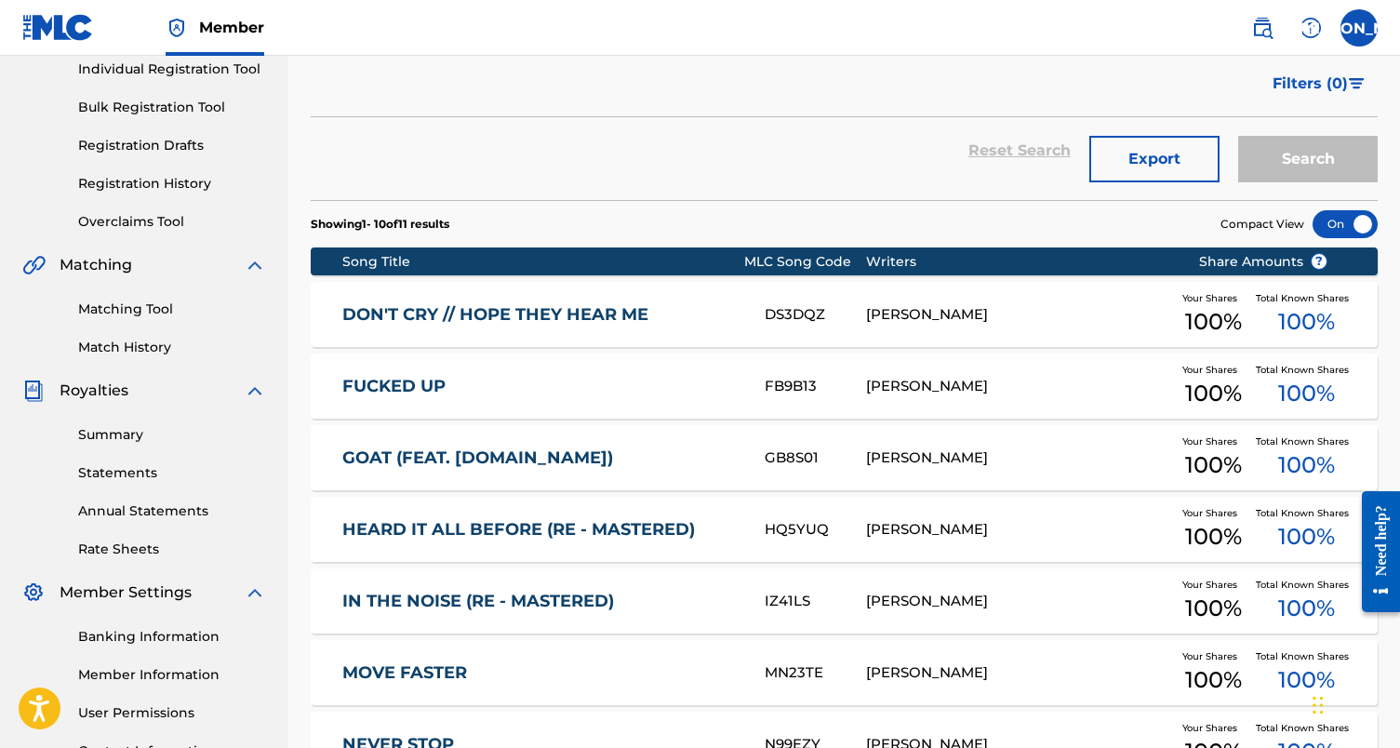
click at [408, 397] on div "FUCKED UP FB9B13 [PERSON_NAME] Your Shares 100 % Total Known Shares 100 %" at bounding box center [844, 385] width 1067 height 65
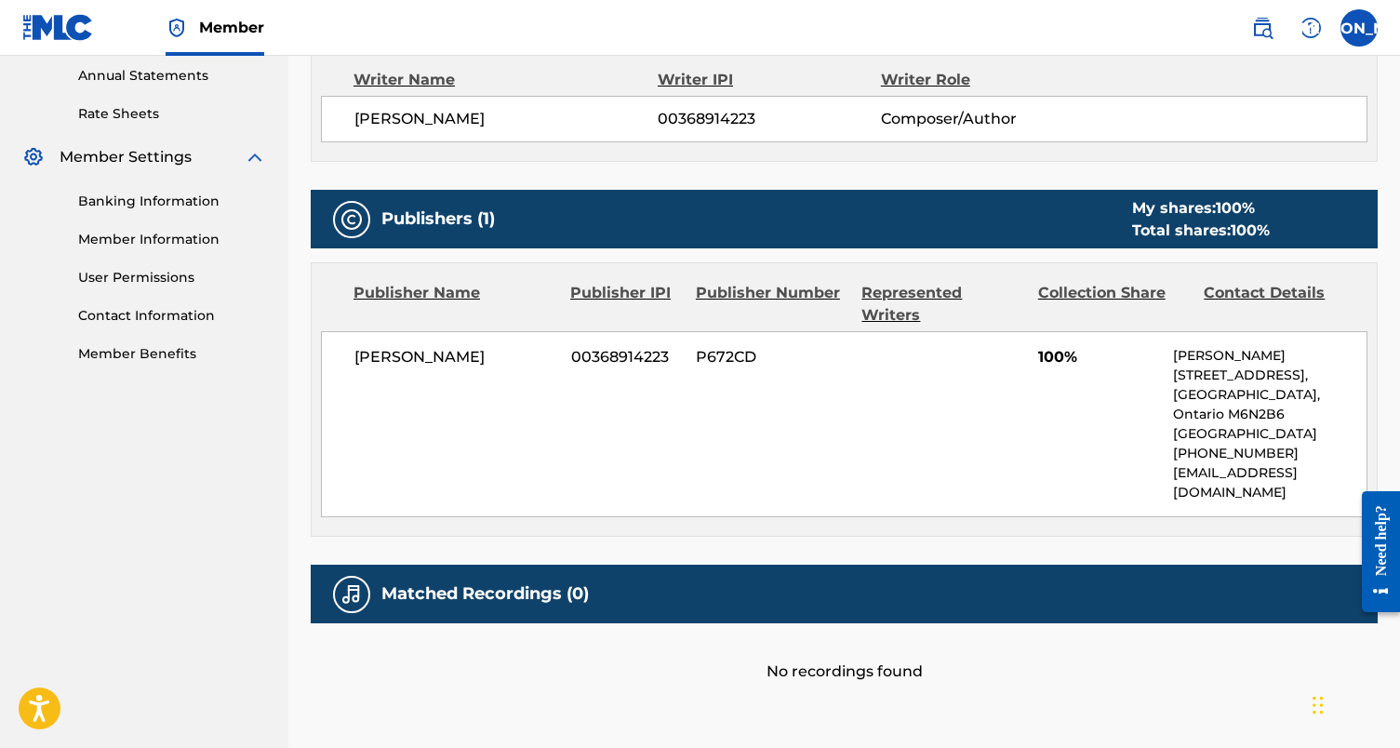
scroll to position [644, 0]
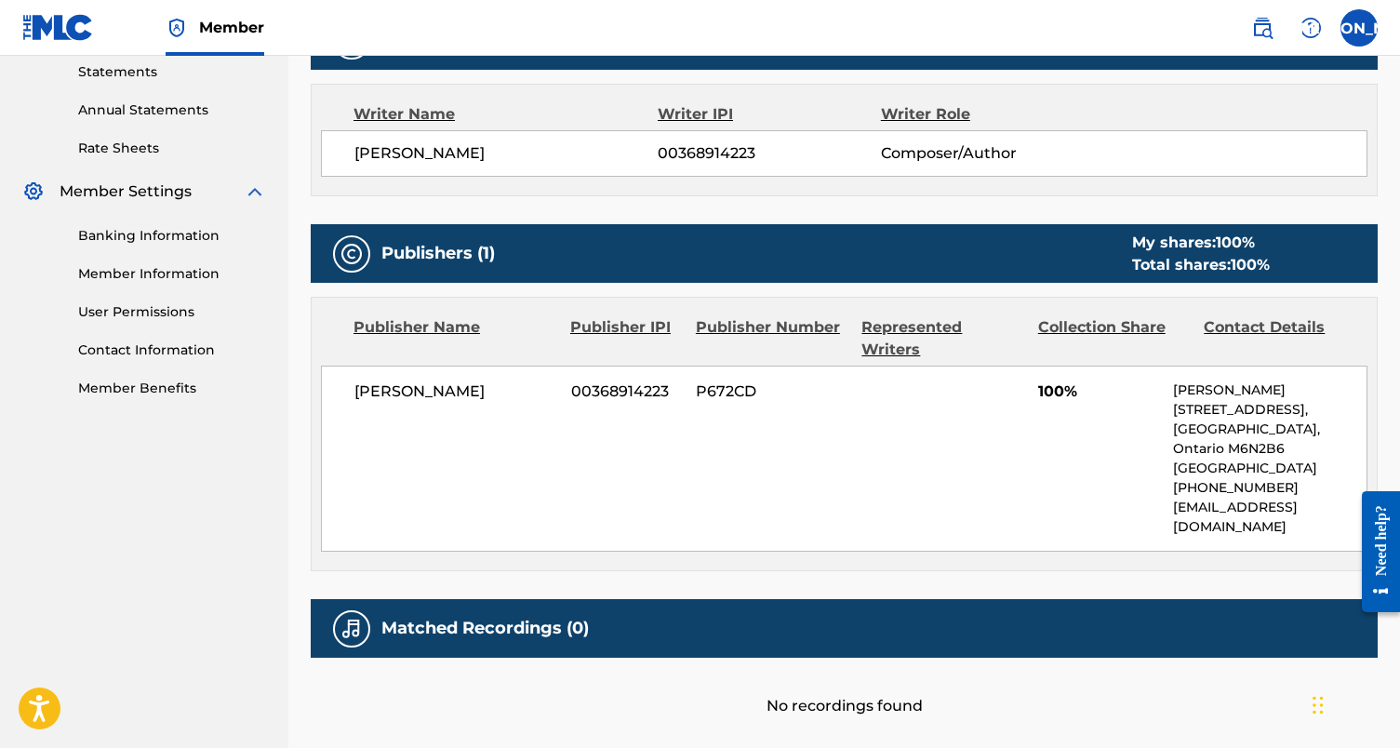
click at [776, 366] on div "[PERSON_NAME] 00368914223 P672CD 100% [PERSON_NAME] [STREET_ADDRESS] [PHONE_NUM…" at bounding box center [844, 459] width 1046 height 186
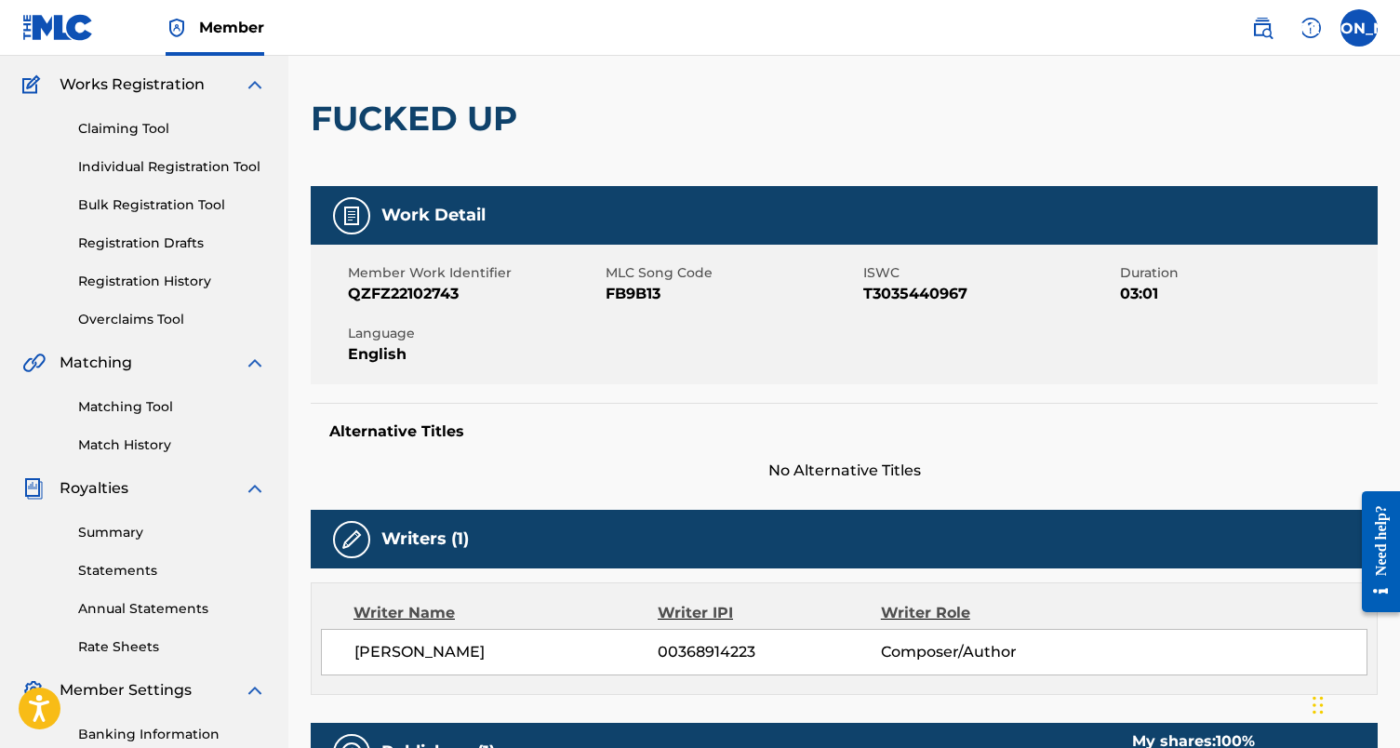
scroll to position [135, 0]
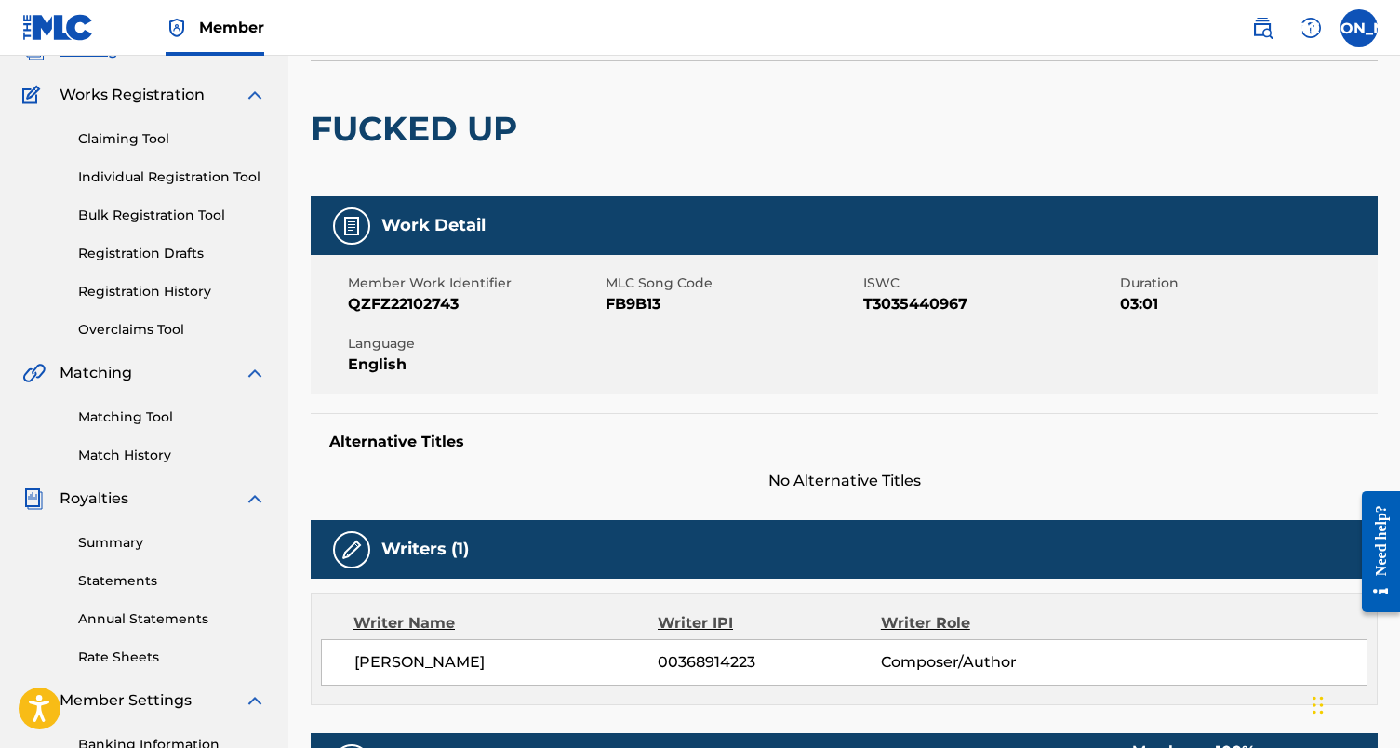
click at [119, 326] on link "Overclaims Tool" at bounding box center [172, 330] width 188 height 20
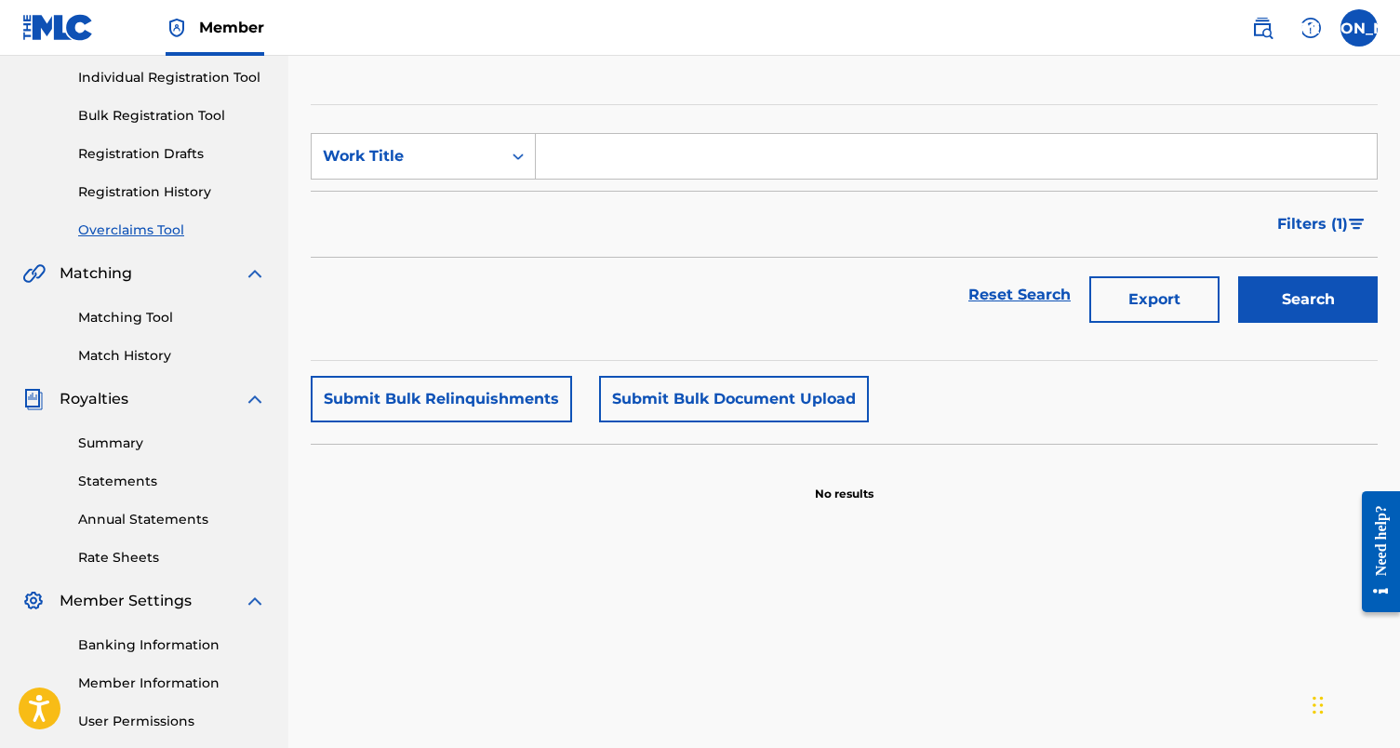
scroll to position [236, 0]
click at [1285, 300] on button "Search" at bounding box center [1308, 297] width 140 height 47
click at [909, 161] on input "Search Form" at bounding box center [956, 154] width 841 height 45
type input ","
click at [1308, 298] on button "Search" at bounding box center [1308, 297] width 140 height 47
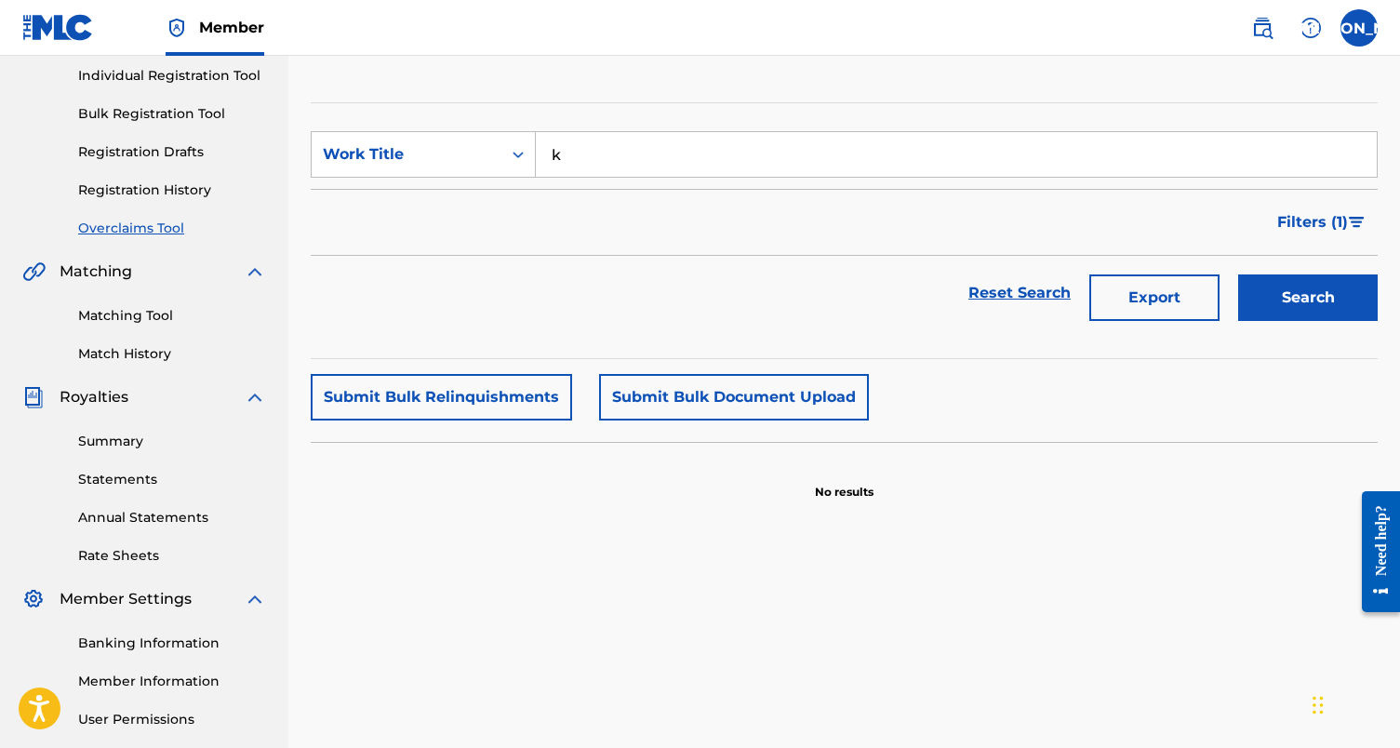
click at [1308, 298] on button "Search" at bounding box center [1308, 297] width 140 height 47
type input "k"
type input "cool"
click at [1308, 298] on button "Search" at bounding box center [1308, 297] width 140 height 47
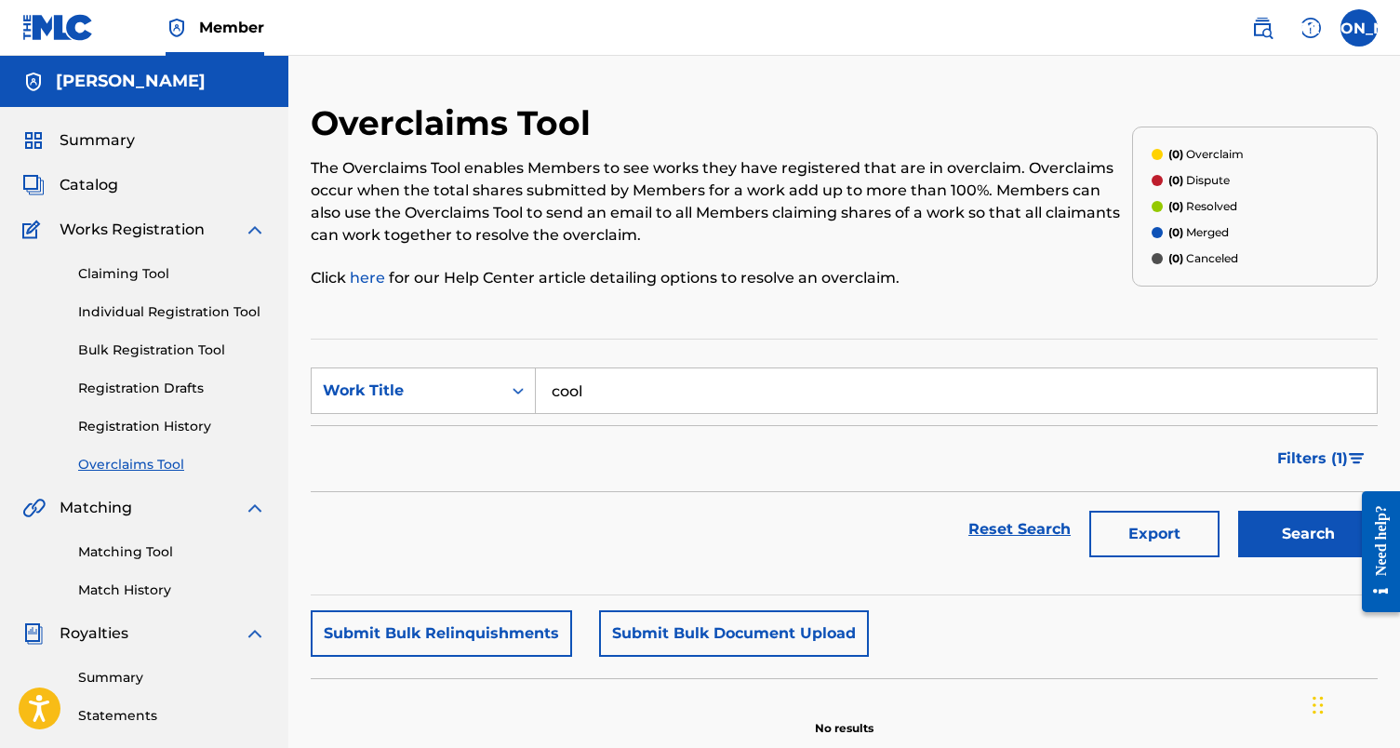
scroll to position [0, 0]
click at [116, 81] on h5 "[PERSON_NAME]" at bounding box center [131, 81] width 150 height 21
click at [226, 38] on link "Member" at bounding box center [215, 27] width 99 height 55
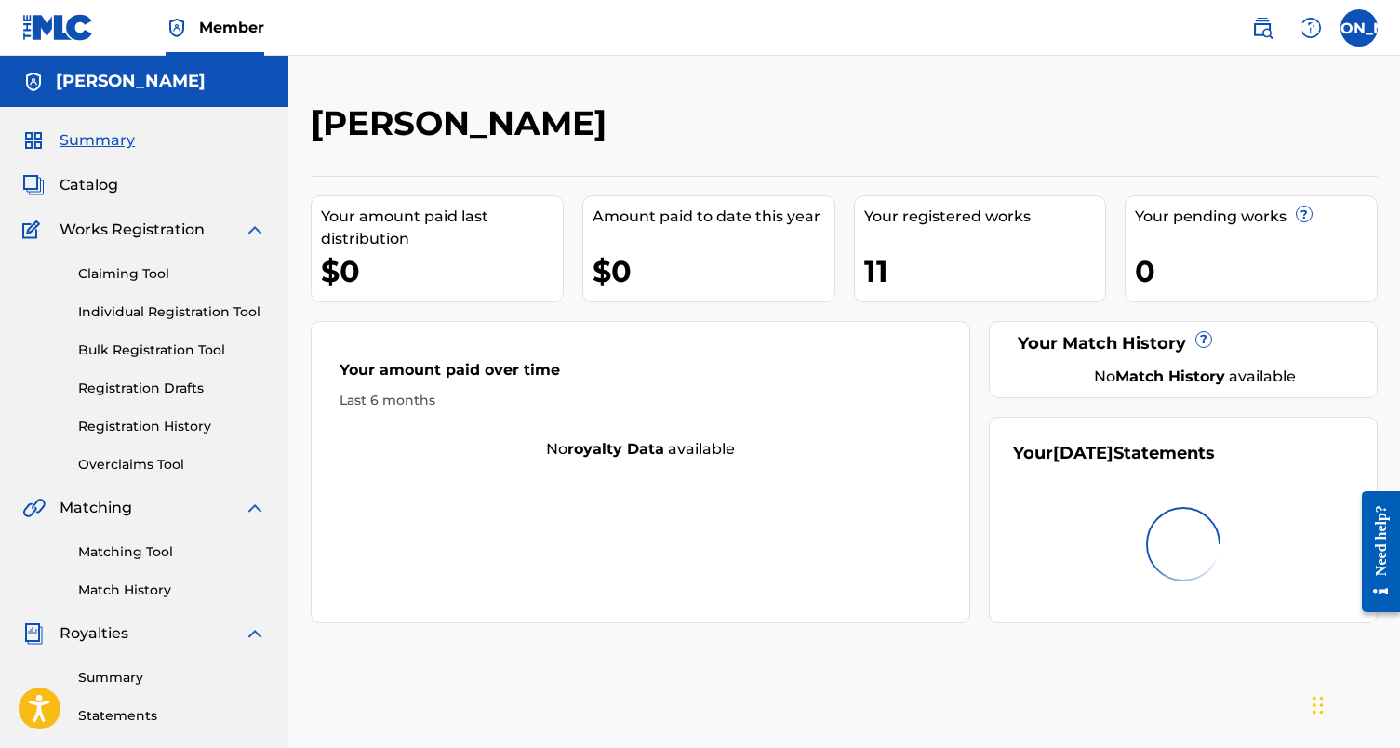
click at [457, 272] on div "$0" at bounding box center [442, 271] width 242 height 42
